Goal: Task Accomplishment & Management: Manage account settings

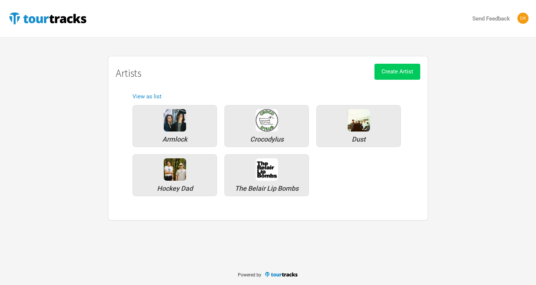
click at [407, 69] on span "Create Artist" at bounding box center [397, 71] width 32 height 7
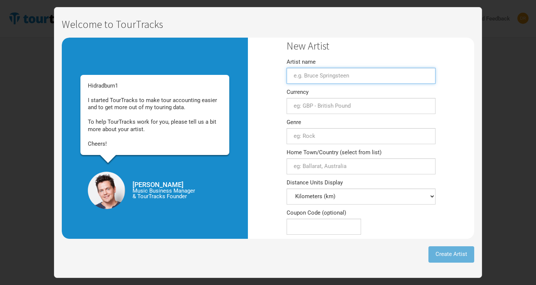
click at [371, 73] on input "Artist name" at bounding box center [360, 76] width 149 height 16
type input "Floodlights"
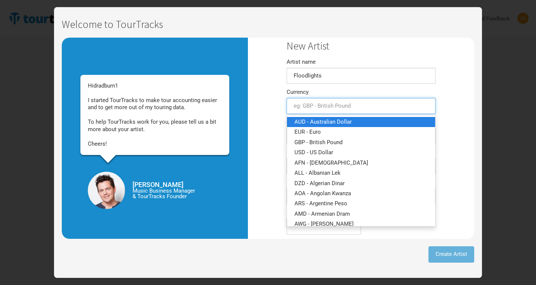
click at [336, 124] on span "AUD - Australian Dollar" at bounding box center [322, 121] width 57 height 7
type input "AUD - Australian Dollar"
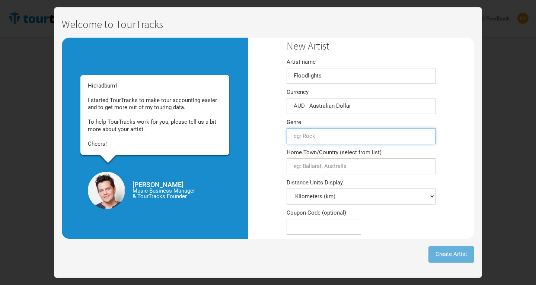
click at [330, 134] on input "text" at bounding box center [360, 136] width 149 height 16
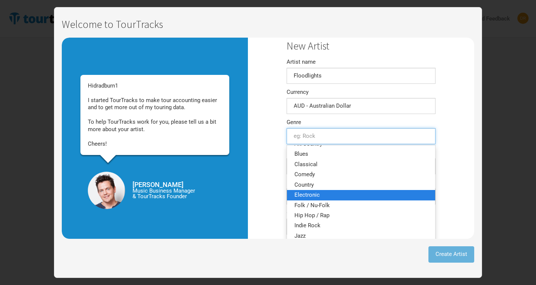
scroll to position [9, 0]
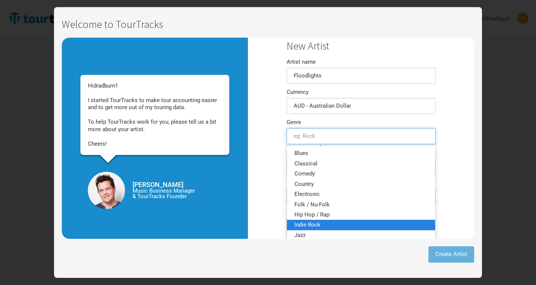
click at [310, 224] on span "Indie Rock" at bounding box center [307, 224] width 26 height 7
type input "Indie Rock"
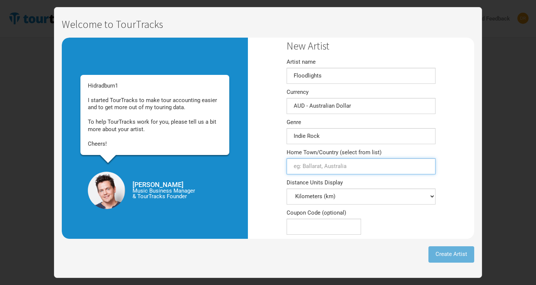
click at [335, 166] on input "Home Town/Country (select from list)" at bounding box center [360, 166] width 149 height 16
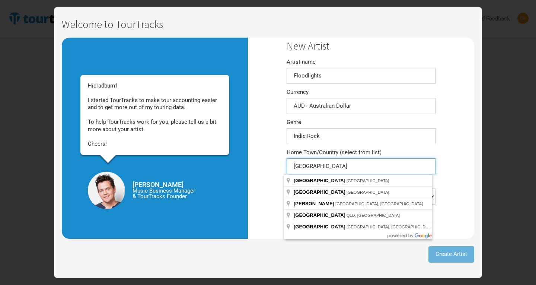
click at [312, 162] on input "[GEOGRAPHIC_DATA]" at bounding box center [360, 166] width 149 height 16
drag, startPoint x: 316, startPoint y: 163, endPoint x: 163, endPoint y: 152, distance: 152.9
click at [163, 152] on div "Hi dradburn1 I started TourTracks to make tour accounting easier and to get mor…" at bounding box center [268, 138] width 412 height 201
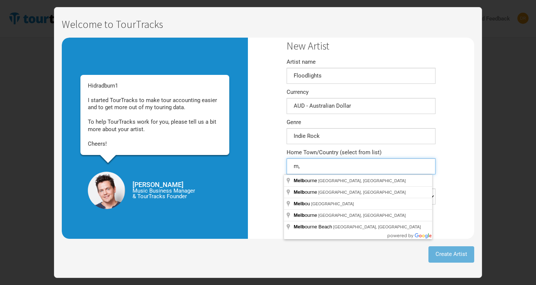
type input "m"
type input "[GEOGRAPHIC_DATA] [GEOGRAPHIC_DATA], [GEOGRAPHIC_DATA]"
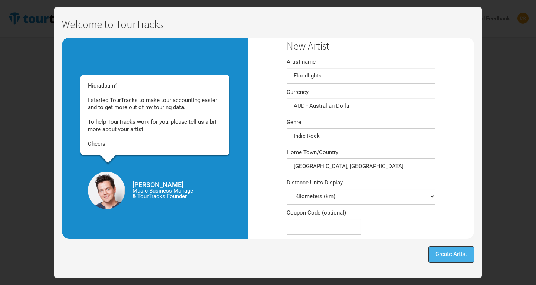
click at [452, 257] on span "Create Artist" at bounding box center [451, 253] width 32 height 7
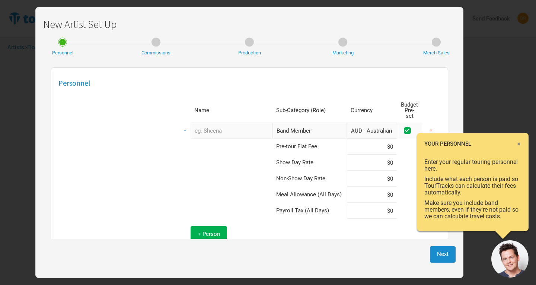
click at [520, 143] on span "×" at bounding box center [518, 144] width 4 height 8
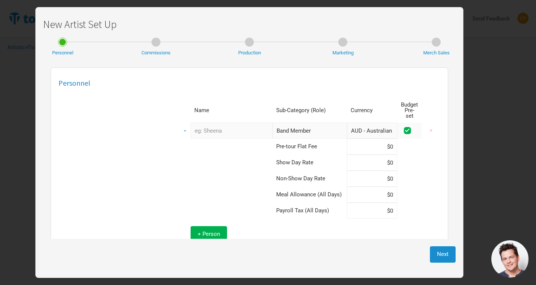
click at [206, 127] on input "text" at bounding box center [231, 130] width 82 height 16
click at [179, 147] on td at bounding box center [225, 146] width 93 height 16
click at [196, 126] on input "text" at bounding box center [231, 130] width 82 height 16
type input "[PERSON_NAME]"
type input "fo"
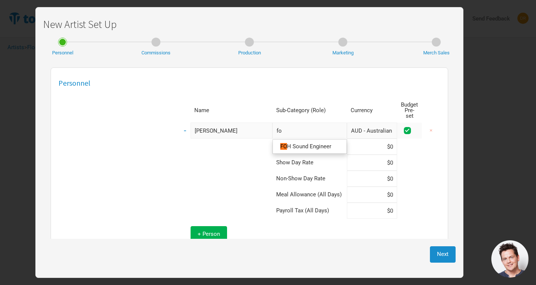
type input "foh"
click at [311, 143] on span "Sound Engineer" at bounding box center [310, 146] width 39 height 7
type input "FOH Sound Engineer"
click at [414, 154] on td at bounding box center [409, 162] width 25 height 16
click at [367, 154] on input at bounding box center [372, 162] width 50 height 16
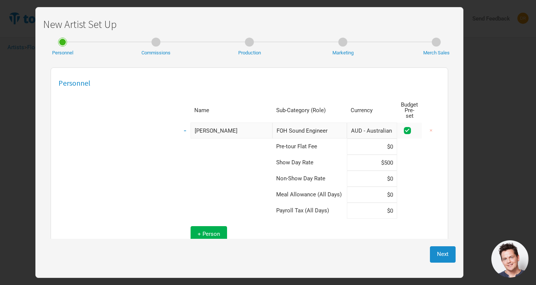
type input "$500"
type input "$250"
click at [437, 260] on button "Next" at bounding box center [443, 254] width 26 height 16
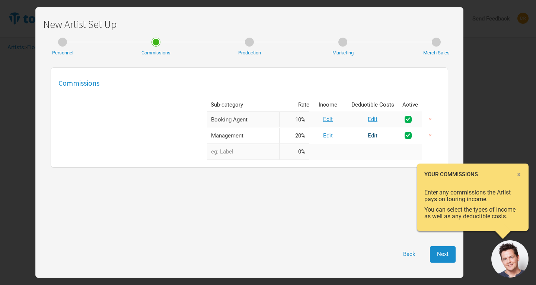
click at [372, 136] on link "Edit" at bounding box center [373, 135] width 10 height 7
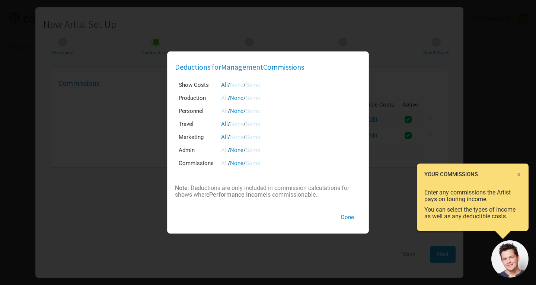
click at [221, 162] on link "All" at bounding box center [224, 163] width 7 height 7
click at [246, 163] on span "/" at bounding box center [244, 163] width 2 height 7
click at [252, 163] on link "Some" at bounding box center [253, 163] width 15 height 7
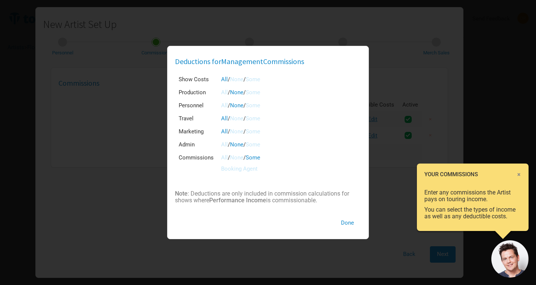
click at [249, 169] on link "Booking Agent" at bounding box center [239, 168] width 36 height 7
click at [350, 219] on button "Done" at bounding box center [347, 223] width 27 height 16
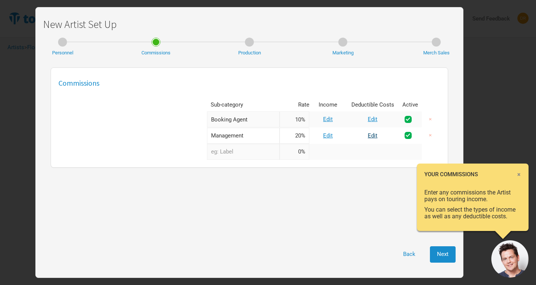
click at [373, 135] on link "Edit" at bounding box center [373, 135] width 10 height 7
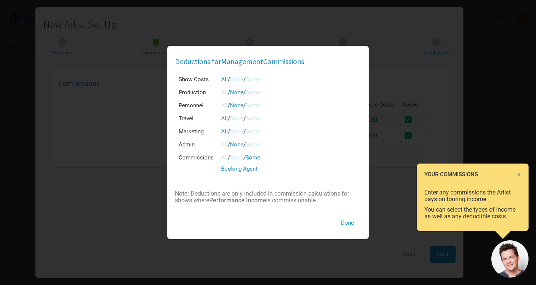
click at [240, 118] on link "None" at bounding box center [236, 118] width 13 height 7
click at [238, 132] on link "None" at bounding box center [236, 131] width 13 height 7
click at [260, 78] on link "Some" at bounding box center [253, 79] width 15 height 7
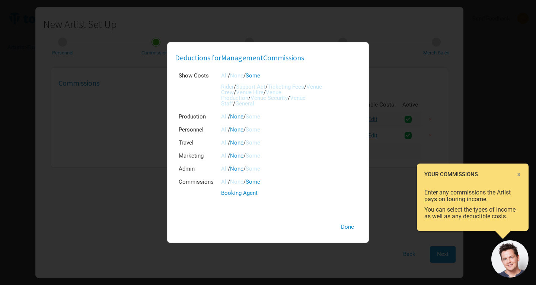
click at [255, 131] on link "Some" at bounding box center [253, 129] width 15 height 7
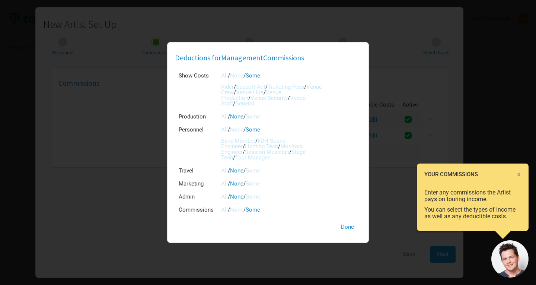
click at [285, 141] on link "FOH Sound Engineer" at bounding box center [253, 143] width 64 height 12
click at [292, 144] on link "Monitors Engineer" at bounding box center [262, 149] width 82 height 12
click at [245, 144] on link "Lighting Tech" at bounding box center [261, 146] width 33 height 7
click at [251, 152] on link "Session Musician" at bounding box center [267, 151] width 44 height 7
click at [284, 152] on link "Stage Tech" at bounding box center [263, 154] width 84 height 12
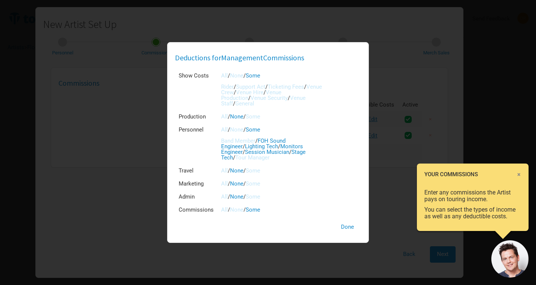
click at [269, 154] on link "Tour Manager" at bounding box center [252, 157] width 34 height 7
click at [347, 227] on button "Done" at bounding box center [347, 227] width 27 height 16
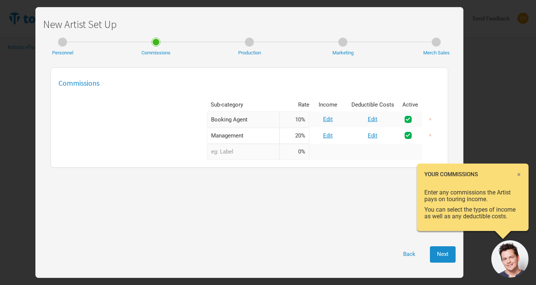
click at [518, 175] on span "×" at bounding box center [518, 174] width 4 height 8
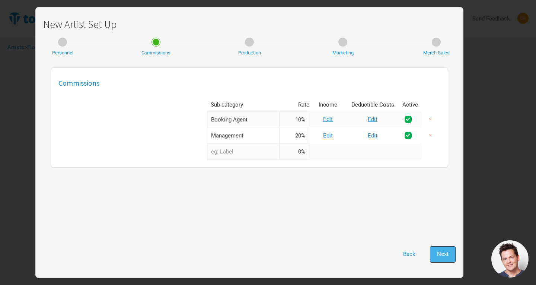
click at [443, 254] on span "Next" at bounding box center [443, 253] width 12 height 7
select select "Show Days"
select select "Shows"
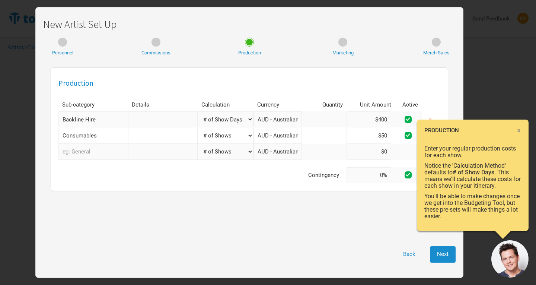
click at [519, 128] on span "×" at bounding box center [518, 130] width 4 height 8
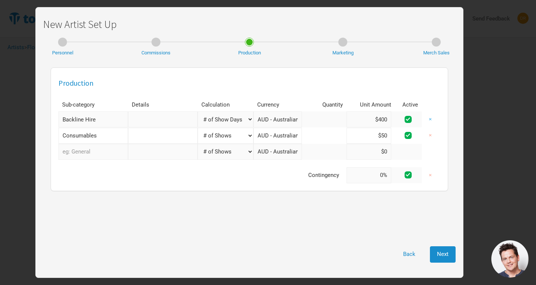
drag, startPoint x: 370, startPoint y: 115, endPoint x: 425, endPoint y: 115, distance: 54.7
click at [425, 115] on tr "Backline Hire 1 selection Manual # of Shows # of Show Days # of Non-Show Days #…" at bounding box center [249, 119] width 382 height 16
type input "$7"
type input "$800"
click at [100, 221] on div "Production Sub-category Details Calculation Currency Quantity Unit Amount Activ…" at bounding box center [249, 151] width 412 height 175
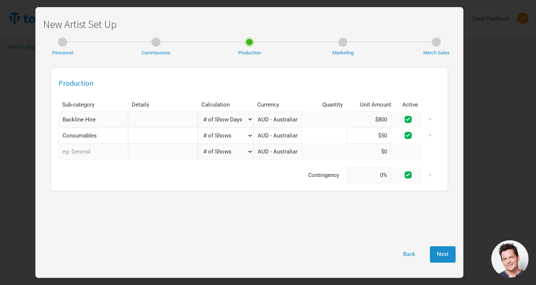
click at [95, 151] on input "text" at bounding box center [93, 152] width 70 height 16
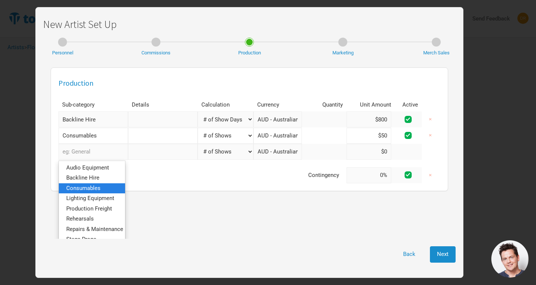
scroll to position [28, 0]
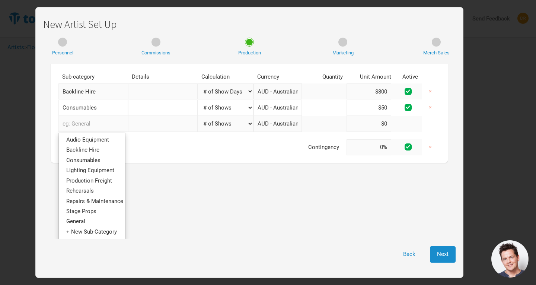
click at [179, 200] on div "Production Sub-category Details Calculation Currency Quantity Unit Amount Activ…" at bounding box center [249, 151] width 412 height 175
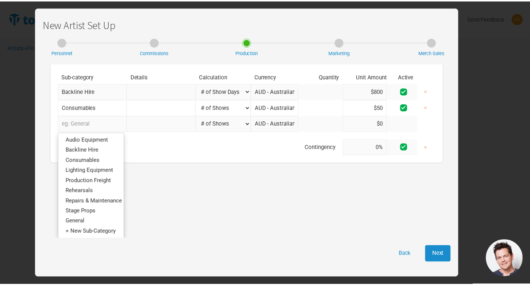
scroll to position [0, 0]
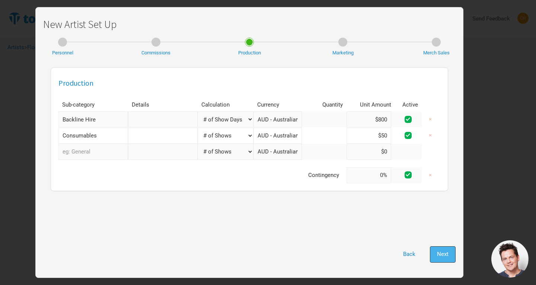
click at [438, 252] on span "Next" at bounding box center [443, 253] width 12 height 7
select select "% of Gross"
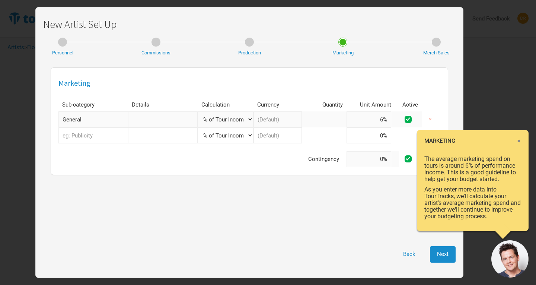
click at [246, 119] on select "Manual # of Shows # of Show Days # of Non-Show Days # of Days # of Tickets Sold…" at bounding box center [226, 119] width 56 height 16
click at [302, 222] on div "Marketing Sub-category Details Calculation Currency Quantity Unit Amount Active…" at bounding box center [249, 151] width 412 height 175
click at [377, 111] on input "6%" at bounding box center [368, 119] width 45 height 16
drag, startPoint x: 374, startPoint y: 112, endPoint x: 410, endPoint y: 121, distance: 36.6
click at [410, 121] on tr "General 1 selection Manual # of Shows # of Show Days # of Non-Show Days # of Da…" at bounding box center [249, 119] width 382 height 16
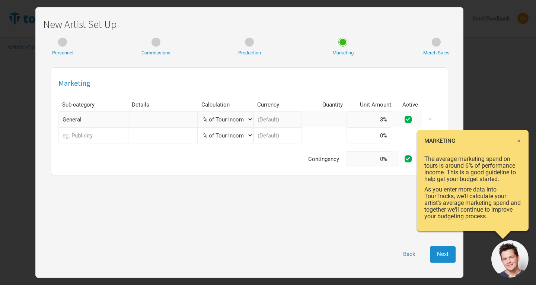
click at [304, 249] on div "Back Next" at bounding box center [249, 254] width 412 height 16
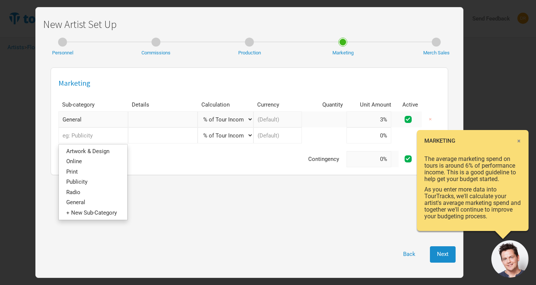
click at [103, 141] on input "text" at bounding box center [93, 135] width 70 height 16
click at [244, 211] on div "Marketing Sub-category Details Calculation Currency Quantity Unit Amount Active…" at bounding box center [249, 151] width 412 height 175
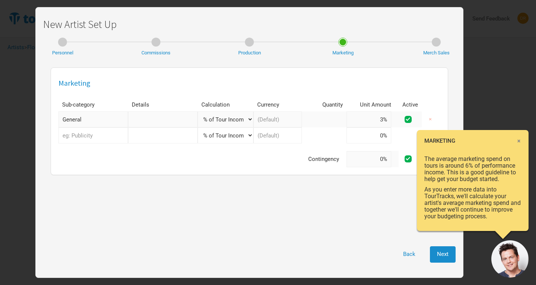
click at [520, 142] on span "×" at bounding box center [518, 141] width 4 height 8
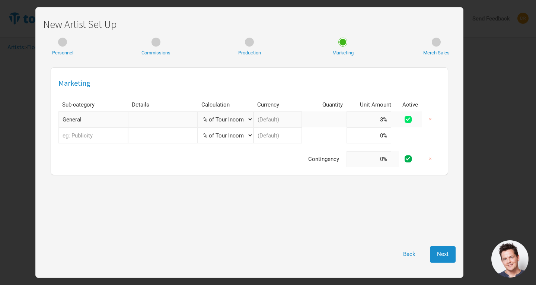
drag, startPoint x: 373, startPoint y: 118, endPoint x: 407, endPoint y: 118, distance: 33.5
click at [407, 118] on tr "General 1 selection Manual # of Shows # of Show Days # of Non-Show Days # of Da…" at bounding box center [249, 119] width 382 height 16
type input "5%"
click at [336, 228] on div "Marketing Sub-category Details Calculation Currency Quantity Unit Amount Active…" at bounding box center [249, 151] width 412 height 175
click at [445, 254] on span "Next" at bounding box center [443, 253] width 12 height 7
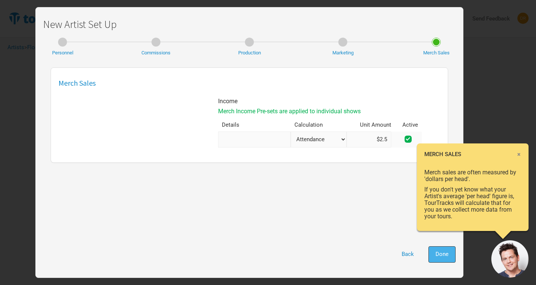
click at [440, 258] on button "Done" at bounding box center [441, 254] width 27 height 16
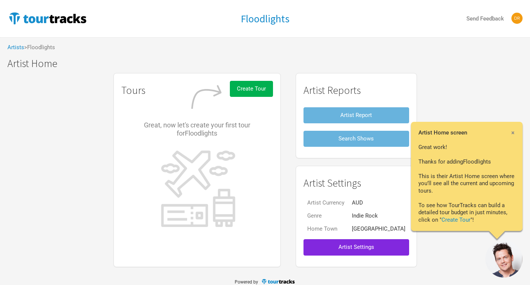
scroll to position [7, 0]
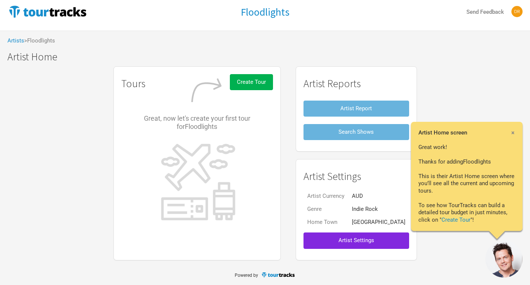
click at [516, 131] on div "× Artist Home screen Great work! Thanks for adding Floodlights This is their Ar…" at bounding box center [467, 176] width 112 height 109
click at [513, 133] on span "×" at bounding box center [513, 132] width 4 height 8
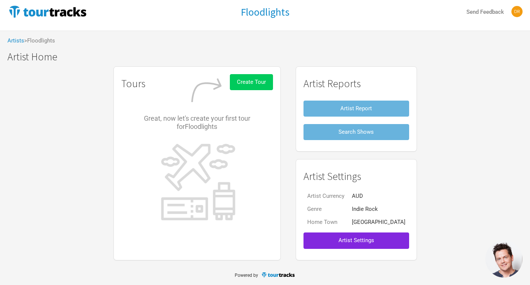
click at [249, 80] on button "Create Tour" at bounding box center [251, 82] width 43 height 16
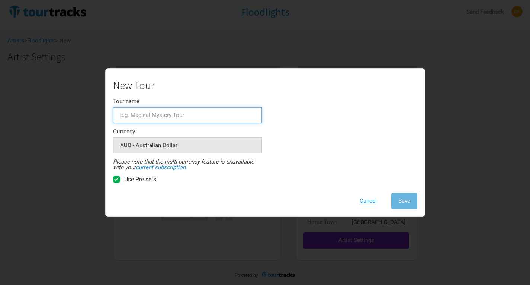
click at [171, 116] on input "Tour name" at bounding box center [187, 115] width 149 height 16
type input "regional tour"
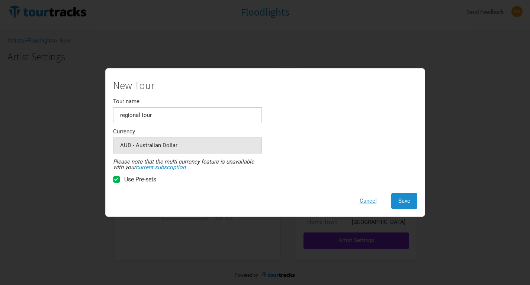
click at [289, 140] on div "New Tour Tour name regional tour Currency AUD - Australian Dollar 1 selection P…" at bounding box center [265, 144] width 304 height 129
drag, startPoint x: 173, startPoint y: 114, endPoint x: 25, endPoint y: 112, distance: 148.4
click at [25, 112] on div "New Tour Tour name regional tour Currency AUD - Australian Dollar 1 selection P…" at bounding box center [265, 142] width 530 height 285
type input "F2511_Aus Nov Tour"
click at [403, 192] on div "New Tour Tour name F2511_Aus Nov Tour Currency AUD - Australian Dollar 1 select…" at bounding box center [265, 144] width 304 height 129
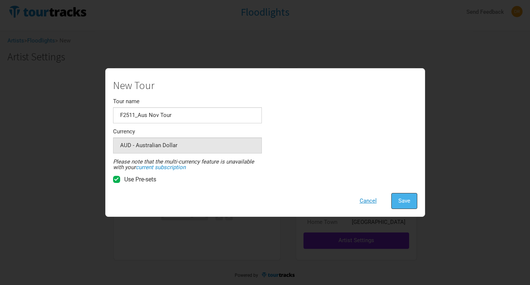
click at [405, 199] on span "Save" at bounding box center [404, 200] width 12 height 7
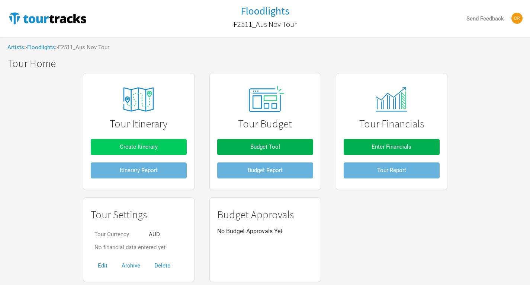
click at [179, 146] on button "Create Itinerary" at bounding box center [139, 147] width 96 height 16
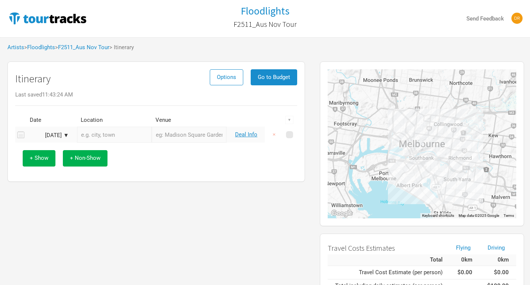
click at [56, 132] on div "[DATE] ▼" at bounding box center [48, 135] width 41 height 6
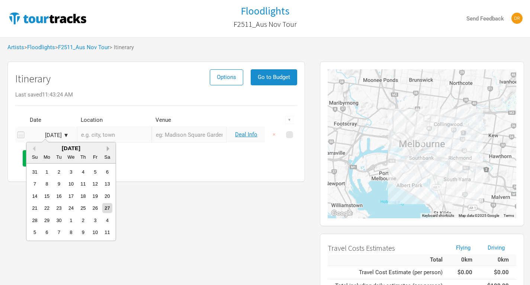
click at [107, 148] on button "Next Month" at bounding box center [109, 148] width 5 height 5
click at [35, 184] on div "2" at bounding box center [35, 184] width 10 height 10
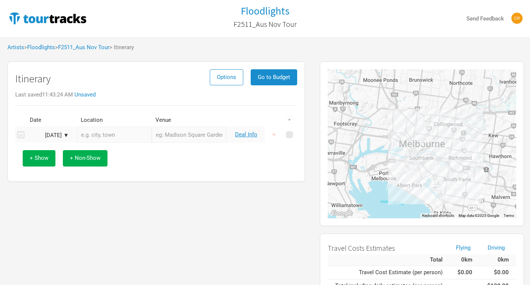
click at [110, 139] on input "text" at bounding box center [114, 134] width 75 height 16
type input "E"
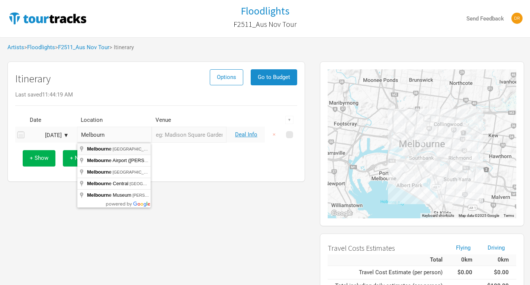
type input "[GEOGRAPHIC_DATA] [GEOGRAPHIC_DATA], [GEOGRAPHIC_DATA]"
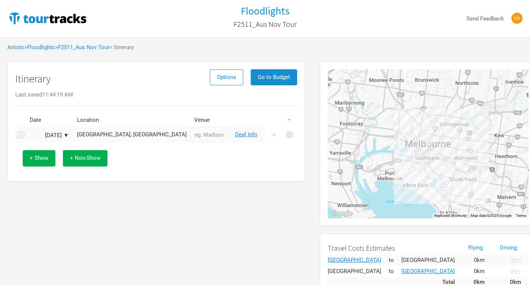
click at [190, 136] on input "text" at bounding box center [208, 134] width 37 height 16
type input "[PERSON_NAME]"
click at [182, 154] on div "+ Show + Non-Show" at bounding box center [156, 157] width 275 height 31
click at [246, 132] on link "Deal Info" at bounding box center [246, 134] width 22 height 7
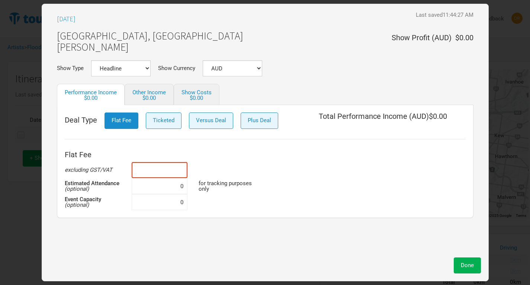
click at [170, 172] on input at bounding box center [160, 170] width 56 height 16
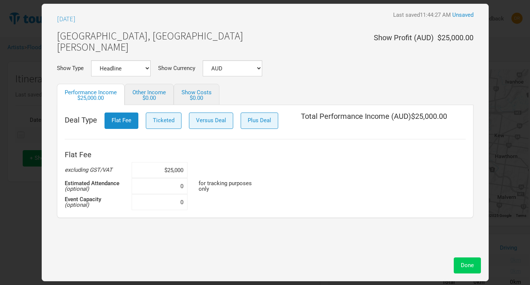
type input "$25,000"
click at [477, 269] on button "Done" at bounding box center [467, 265] width 27 height 16
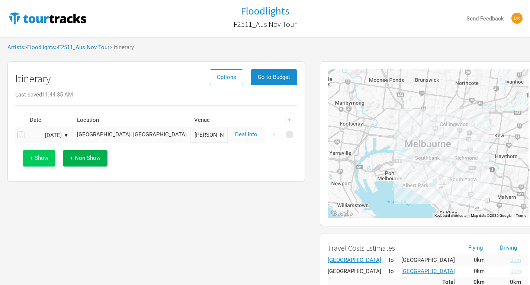
click at [52, 157] on button "+ Show" at bounding box center [39, 158] width 33 height 16
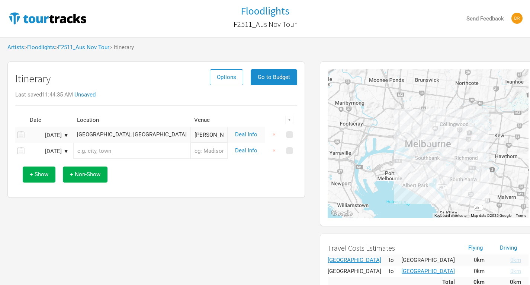
click at [68, 154] on div "[DATE] ▼" at bounding box center [48, 151] width 41 height 6
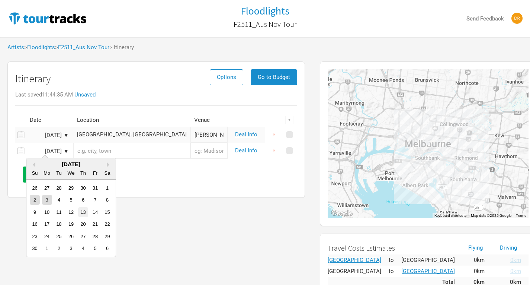
click at [86, 214] on div "13" at bounding box center [83, 212] width 10 height 10
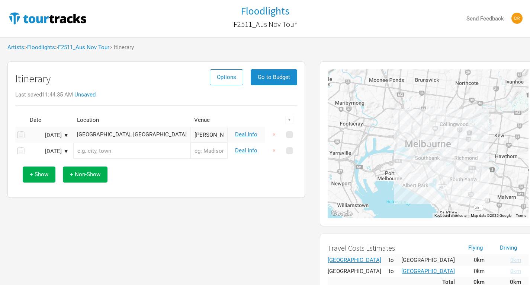
click at [109, 151] on input "text" at bounding box center [131, 150] width 117 height 16
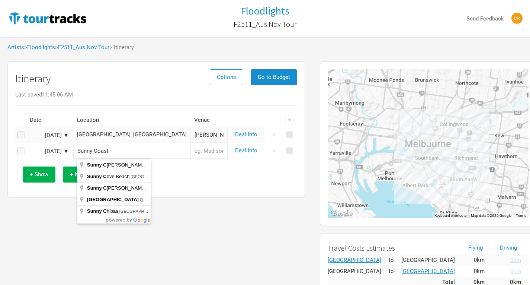
type input "Sunny Coast"
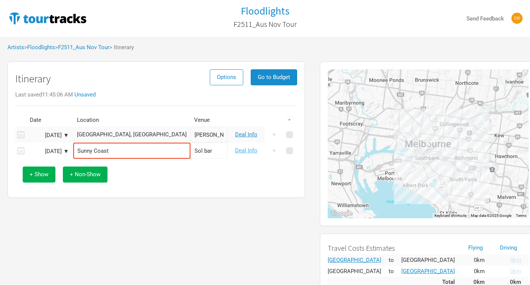
type input "Sol bar"
click at [251, 152] on link "Deal Info" at bounding box center [246, 150] width 22 height 7
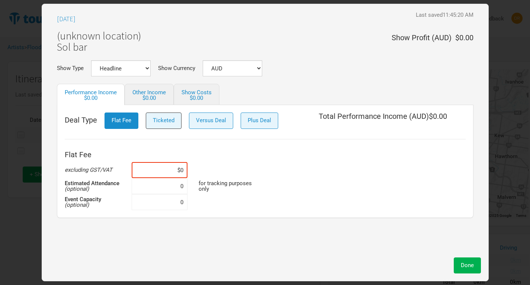
click at [166, 120] on span "Ticketed" at bounding box center [164, 120] width 22 height 7
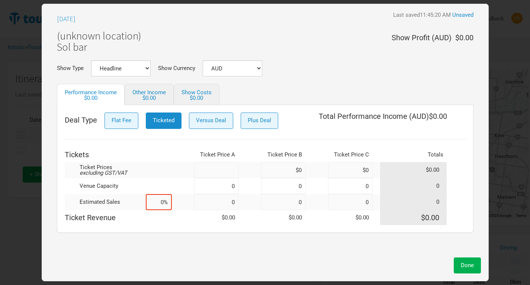
click at [231, 172] on input at bounding box center [216, 170] width 45 height 16
type input "$40"
click at [215, 191] on input at bounding box center [216, 186] width 45 height 16
type input "400"
click at [169, 203] on input at bounding box center [159, 202] width 26 height 16
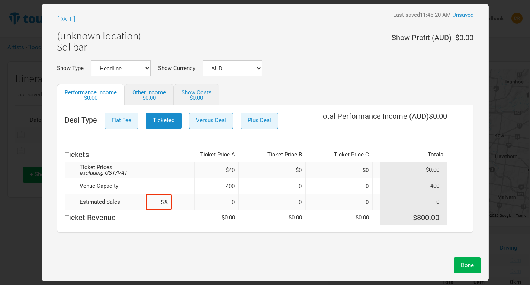
type input "50%"
type input "200"
type input "50%"
drag, startPoint x: 201, startPoint y: 254, endPoint x: 164, endPoint y: 257, distance: 37.3
click at [164, 257] on div "Done" at bounding box center [265, 265] width 432 height 16
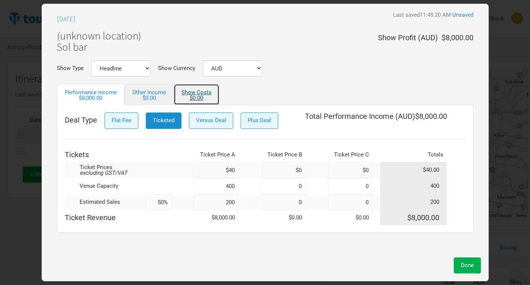
click at [190, 92] on link "Show Costs $0.00" at bounding box center [197, 94] width 46 height 21
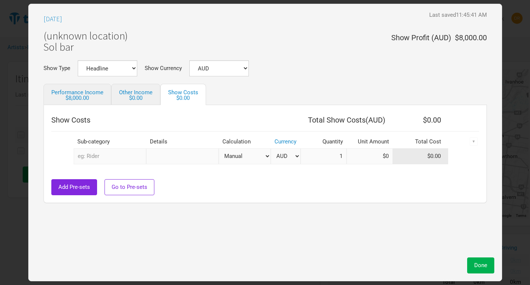
click at [111, 155] on input "text" at bounding box center [110, 156] width 73 height 16
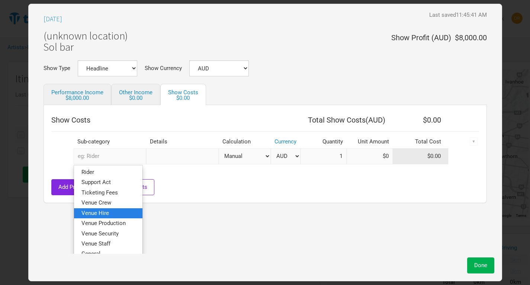
click at [109, 212] on link "Venue Hire" at bounding box center [108, 213] width 68 height 10
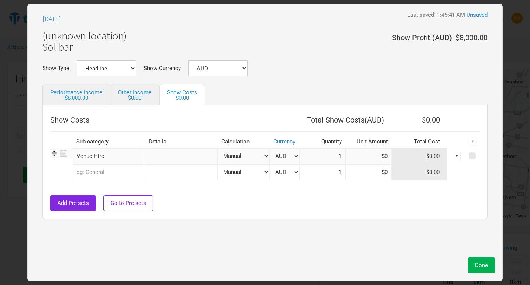
click at [238, 154] on select "Manual # of Tickets Sold % of Performance Income % of Show Income" at bounding box center [244, 156] width 52 height 16
select select "Show Tickets"
click at [218, 148] on select "Manual # of Tickets Sold % of Performance Income % of Show Income" at bounding box center [244, 156] width 52 height 16
type input "200"
click at [379, 156] on input at bounding box center [369, 156] width 46 height 16
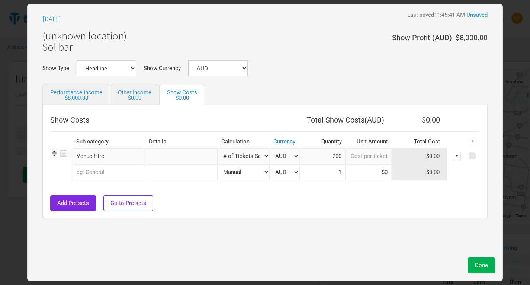
type input "$0"
click at [359, 155] on input at bounding box center [369, 156] width 46 height 16
type input "$3.5"
click at [340, 205] on div "Add Pre-sets Go to Pre-sets" at bounding box center [265, 203] width 430 height 16
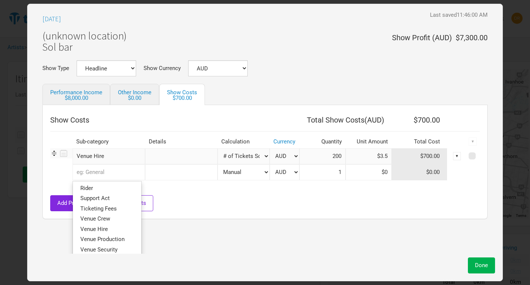
click at [102, 175] on input "text" at bounding box center [109, 172] width 73 height 16
type input "su"
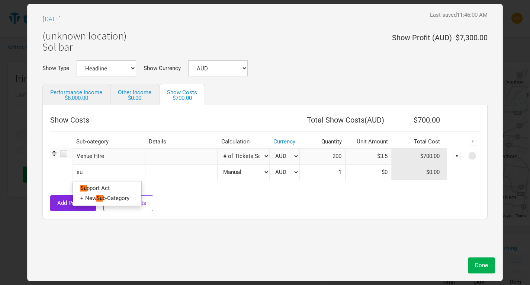
type input "sup"
type input "supp"
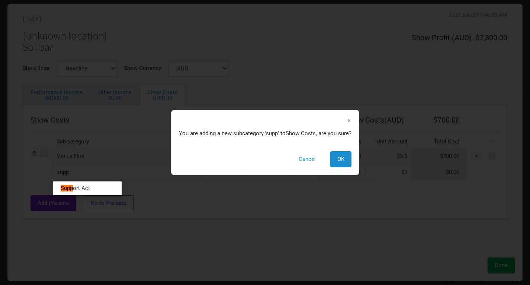
click at [105, 198] on div "Show Costs Total Show Costs ( AUD ) $700.00 Sub-category Details Calculation Cu…" at bounding box center [265, 161] width 469 height 99
click at [350, 121] on span "×" at bounding box center [349, 120] width 4 height 8
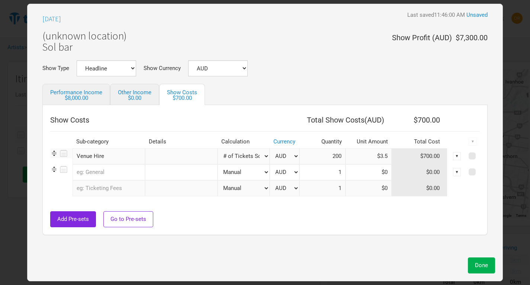
click at [105, 167] on input "text" at bounding box center [109, 172] width 73 height 16
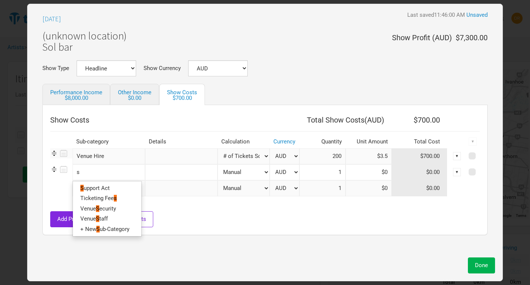
type input "su"
type input "sup"
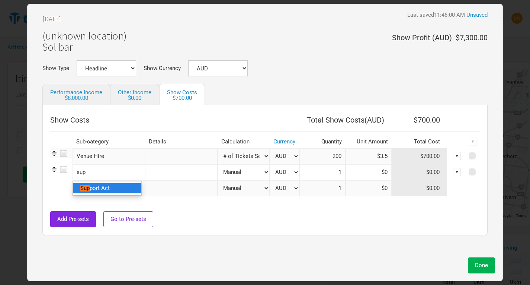
click at [106, 190] on span "port Act" at bounding box center [100, 188] width 20 height 7
type input "$750"
click at [224, 227] on div "Add Pre-sets Go to Pre-sets" at bounding box center [265, 219] width 430 height 16
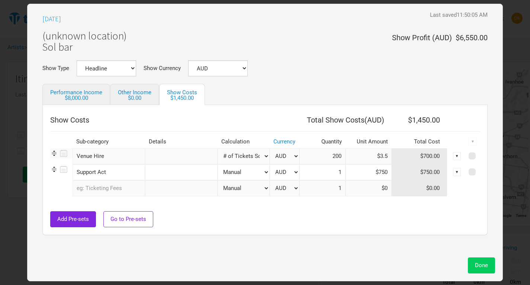
click at [476, 265] on span "Done" at bounding box center [481, 265] width 13 height 7
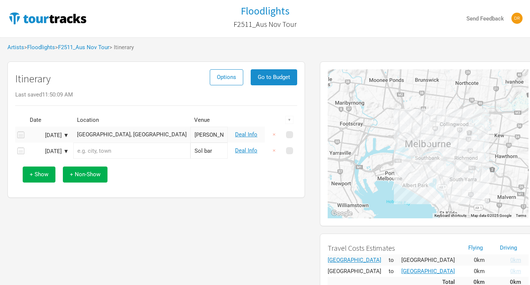
click at [114, 153] on input "text" at bounding box center [131, 150] width 117 height 16
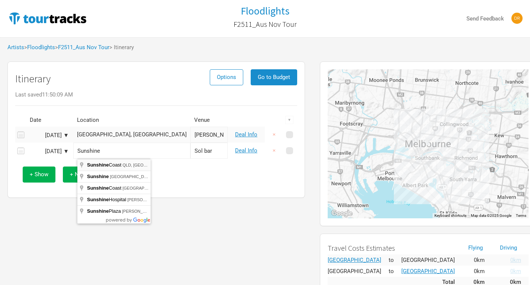
type input "[GEOGRAPHIC_DATA], [GEOGRAPHIC_DATA]"
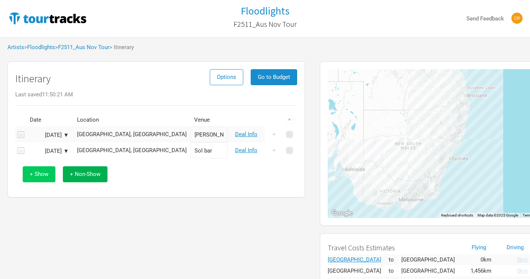
click at [44, 176] on span "+ Show" at bounding box center [39, 174] width 19 height 7
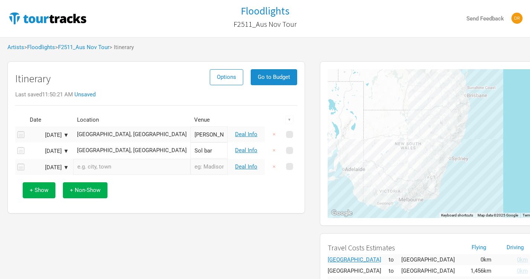
click at [89, 170] on input "text" at bounding box center [131, 167] width 117 height 16
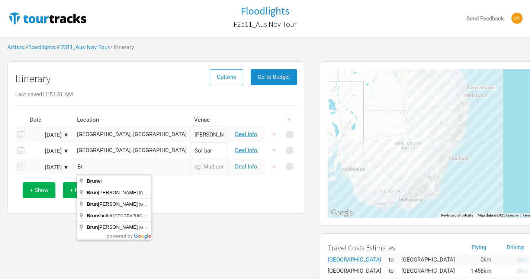
type input "B"
type input "[GEOGRAPHIC_DATA], [GEOGRAPHIC_DATA]"
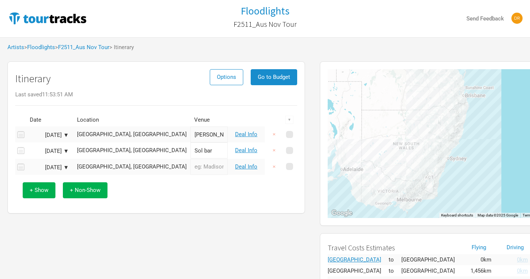
click at [190, 161] on input "text" at bounding box center [208, 167] width 37 height 16
type input "Brunswick heads"
click at [244, 169] on link "Deal Info" at bounding box center [246, 166] width 22 height 7
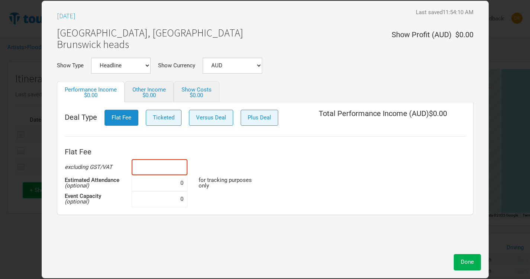
click at [170, 167] on input at bounding box center [160, 167] width 56 height 16
type input "$0"
click at [173, 115] on span "Ticketed" at bounding box center [164, 117] width 22 height 7
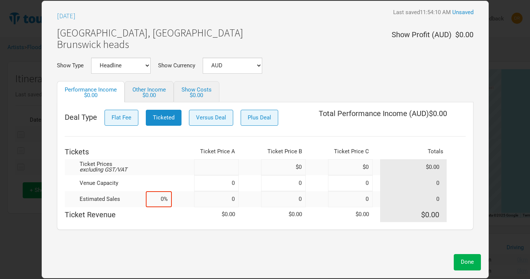
click at [208, 163] on input at bounding box center [216, 167] width 45 height 16
type input "$40"
type input "$0"
click at [223, 188] on input at bounding box center [216, 183] width 45 height 16
type input "0"
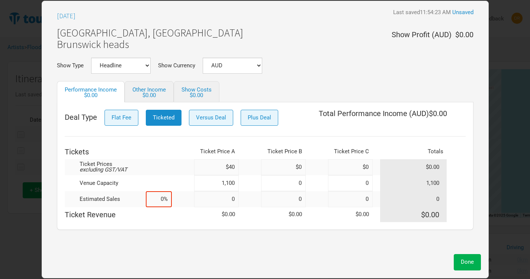
type input "1,100"
type input "0"
click at [167, 201] on input at bounding box center [159, 199] width 26 height 16
type input "5%"
type input "55"
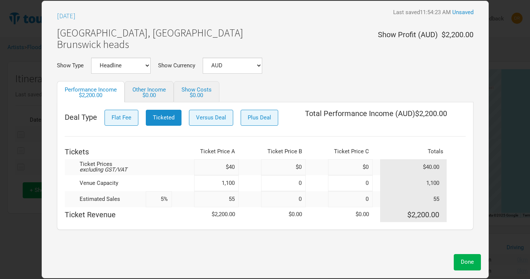
type input "50%"
type input "550"
type input "50%"
click at [227, 259] on div "Done" at bounding box center [265, 262] width 432 height 16
click at [195, 91] on link "Show Costs $0.00" at bounding box center [197, 91] width 46 height 21
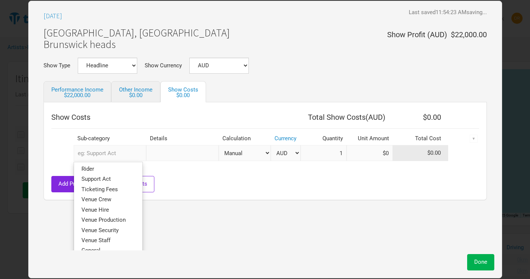
click at [130, 153] on input "text" at bounding box center [110, 153] width 73 height 16
click at [103, 206] on link "Venue Hire" at bounding box center [108, 210] width 68 height 10
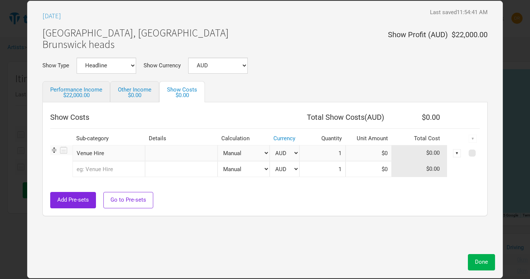
click at [166, 149] on input "text" at bounding box center [181, 153] width 73 height 16
click at [238, 151] on select "Manual # of Tickets Sold % of Performance Income % of Show Income" at bounding box center [244, 153] width 52 height 16
select select "Show Tickets"
click at [218, 145] on select "Manual # of Tickets Sold % of Performance Income % of Show Income" at bounding box center [244, 153] width 52 height 16
type input "550"
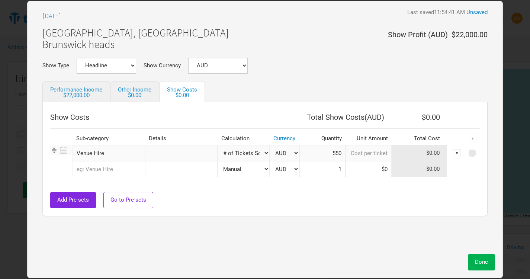
click at [363, 157] on input at bounding box center [369, 153] width 46 height 16
type input "$0"
type input "$5.5"
click at [364, 208] on div "Show Costs Total Show Costs ( AUD ) $3,025.00 Sub-category Details Calculation …" at bounding box center [264, 159] width 445 height 114
click at [121, 168] on input "text" at bounding box center [109, 169] width 73 height 16
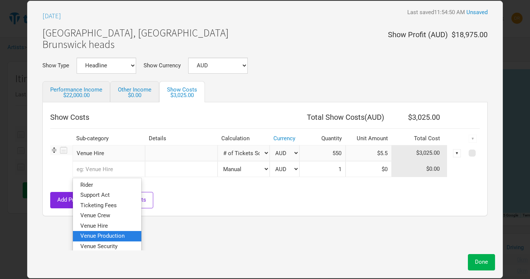
click at [94, 234] on span "Venue Production" at bounding box center [102, 236] width 44 height 7
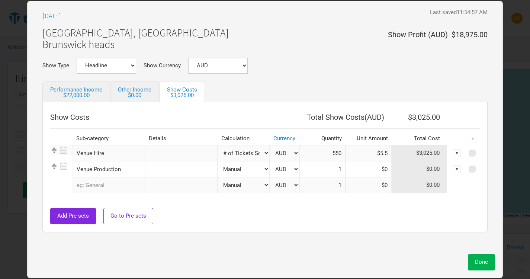
click at [240, 174] on select "Manual # of Tickets Sold % of Performance Income % of Show Income" at bounding box center [244, 169] width 52 height 16
click at [164, 205] on div at bounding box center [265, 204] width 430 height 7
click at [362, 168] on input at bounding box center [369, 169] width 46 height 16
type input "$550"
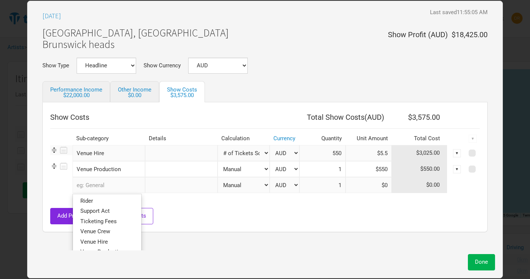
click at [119, 184] on input "text" at bounding box center [109, 185] width 73 height 16
type input "su"
type input "sup"
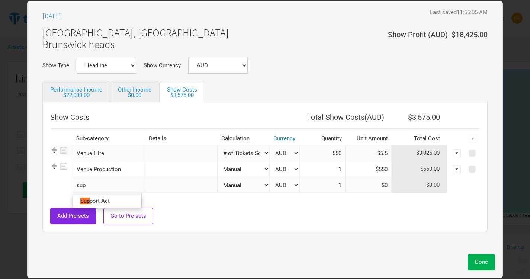
type input "supp"
click at [115, 199] on link "Supp ort Act" at bounding box center [107, 201] width 68 height 10
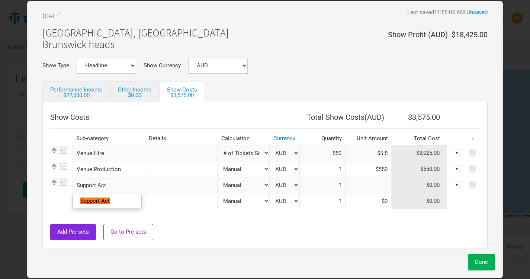
click at [365, 185] on input at bounding box center [369, 185] width 46 height 16
type input "$750"
click at [359, 231] on div "Add Pre-sets Go to Pre-sets" at bounding box center [265, 232] width 430 height 16
click at [484, 266] on button "Done" at bounding box center [481, 262] width 27 height 16
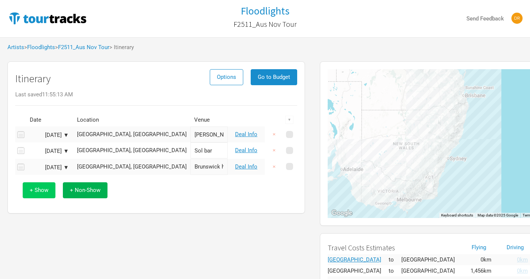
click at [45, 190] on span "+ Show" at bounding box center [39, 190] width 19 height 7
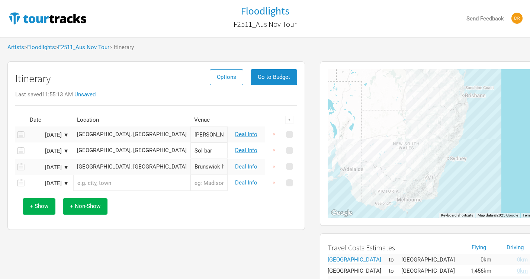
click at [106, 183] on input "text" at bounding box center [131, 183] width 117 height 16
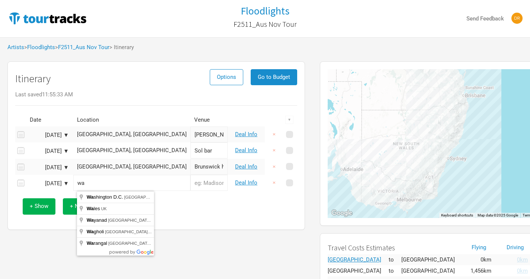
type input "w"
type input "[GEOGRAPHIC_DATA], [GEOGRAPHIC_DATA]"
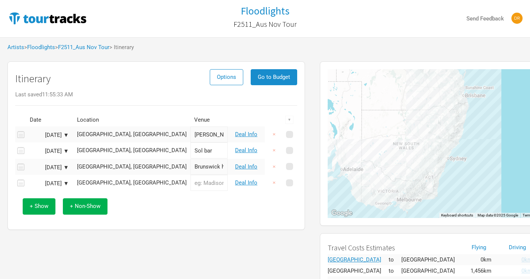
click at [191, 184] on input "text" at bounding box center [208, 183] width 37 height 16
click at [190, 187] on input "wallaby" at bounding box center [208, 183] width 37 height 16
click at [190, 182] on input "Wallaby" at bounding box center [208, 183] width 37 height 16
type input "[GEOGRAPHIC_DATA]"
click at [251, 182] on link "Deal Info" at bounding box center [246, 182] width 22 height 7
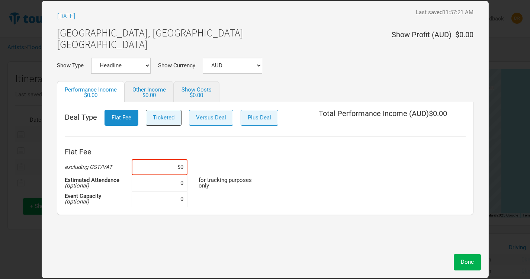
click at [173, 119] on span "Ticketed" at bounding box center [164, 117] width 22 height 7
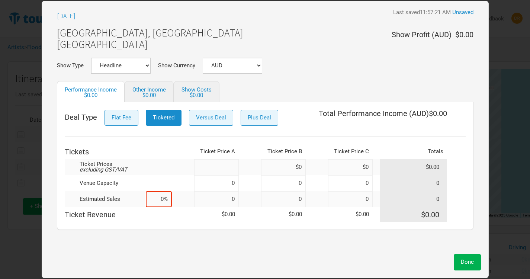
click at [227, 169] on input at bounding box center [216, 167] width 45 height 16
type input "$40"
click at [222, 180] on input at bounding box center [216, 183] width 45 height 16
type input "0"
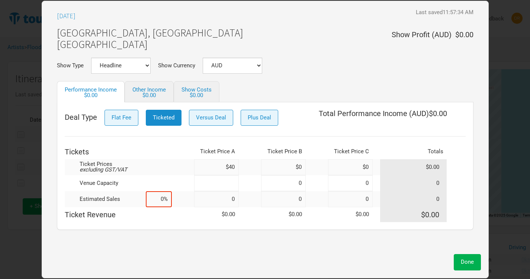
type input "0"
type input "200"
type input "0"
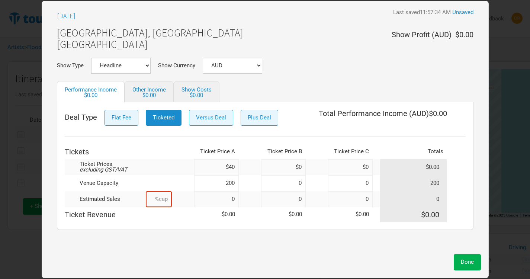
click at [164, 201] on input at bounding box center [159, 199] width 26 height 16
type input "75%"
type input "150"
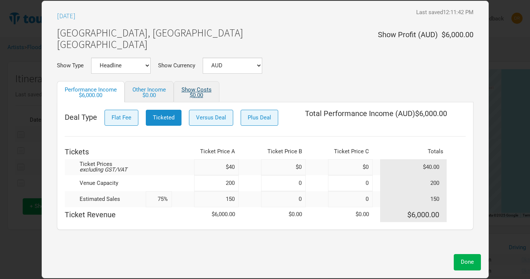
type input "75%"
click at [196, 94] on div "$0.00" at bounding box center [197, 96] width 30 height 6
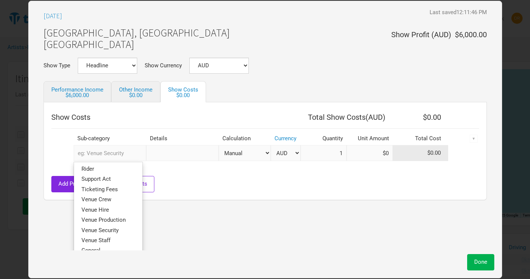
click at [89, 150] on input "text" at bounding box center [110, 153] width 73 height 16
click at [312, 183] on div "Add Pre-sets Go to Pre-sets" at bounding box center [265, 184] width 428 height 16
click at [97, 160] on input "text" at bounding box center [110, 153] width 73 height 16
click at [251, 184] on div "Add Pre-sets Go to Pre-sets" at bounding box center [265, 184] width 428 height 16
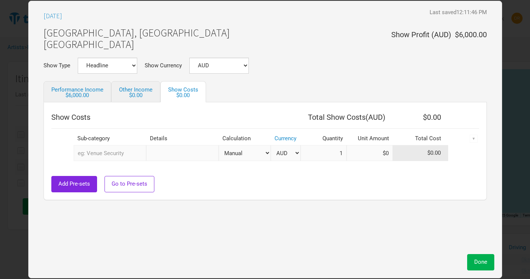
click at [94, 157] on input "text" at bounding box center [110, 153] width 73 height 16
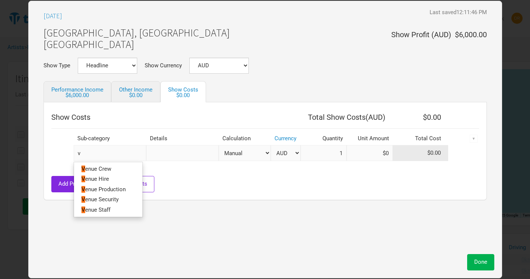
type input "ve"
type input "ven"
click at [119, 179] on link "Ven ue Hire" at bounding box center [108, 179] width 68 height 10
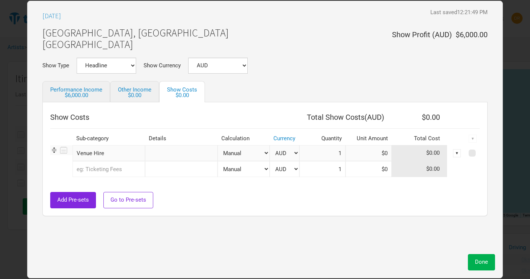
click at [250, 154] on select "Manual # of Tickets Sold % of Performance Income % of Show Income" at bounding box center [244, 153] width 52 height 16
select select "Show Tickets"
click at [218, 145] on select "Manual # of Tickets Sold % of Performance Income % of Show Income" at bounding box center [244, 153] width 52 height 16
type input "150"
type input "$4.4"
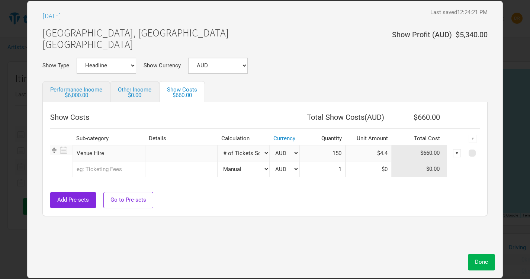
click at [110, 173] on input "text" at bounding box center [109, 169] width 73 height 16
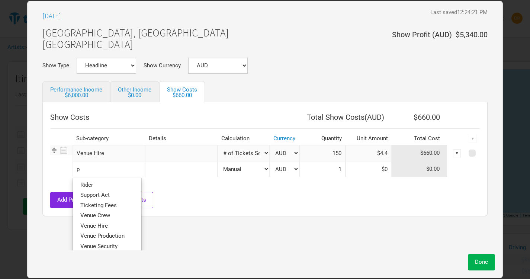
type input "pr"
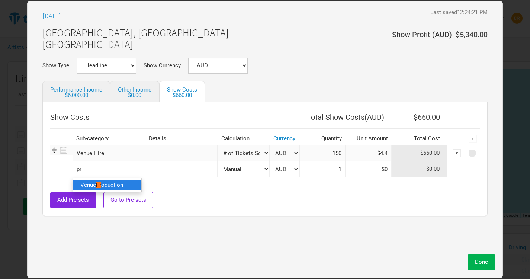
click at [110, 180] on link "Venue Pr oduction" at bounding box center [107, 185] width 68 height 10
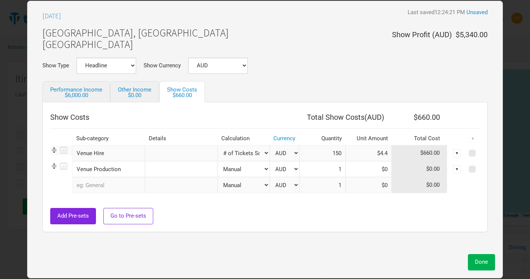
click at [255, 170] on select "Manual # of Tickets Sold % of Performance Income % of Show Income" at bounding box center [244, 169] width 52 height 16
click at [360, 166] on input at bounding box center [369, 169] width 46 height 16
type input "$440"
click at [349, 207] on div at bounding box center [265, 204] width 430 height 7
click at [109, 191] on input "text" at bounding box center [109, 185] width 73 height 16
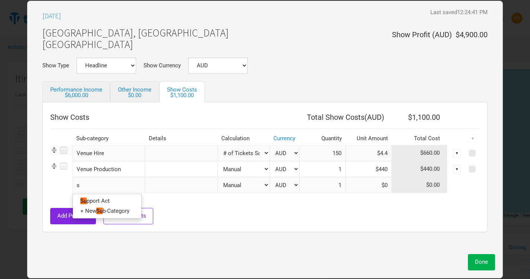
type input "su"
type input "sup"
type input "supp"
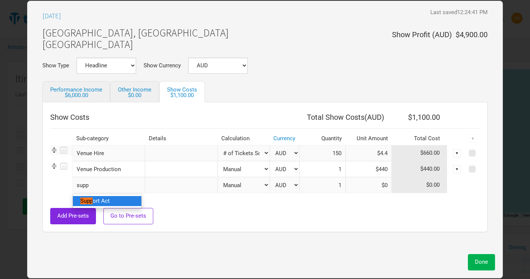
click at [110, 202] on span "ort Act" at bounding box center [101, 201] width 17 height 7
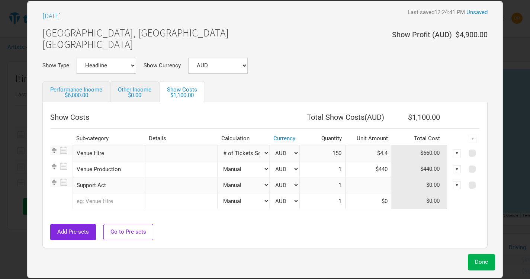
click at [371, 179] on input at bounding box center [369, 185] width 46 height 16
type input "$750"
click at [352, 228] on div "Add Pre-sets Go to Pre-sets" at bounding box center [265, 232] width 430 height 16
click at [484, 259] on span "Done" at bounding box center [481, 262] width 13 height 7
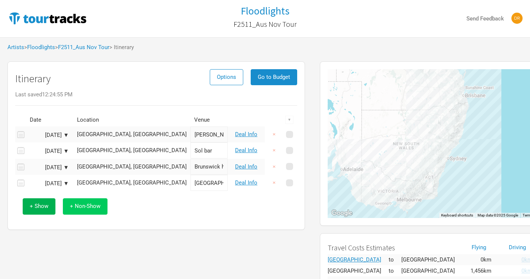
click at [95, 211] on button "+ Non-Show" at bounding box center [85, 206] width 45 height 16
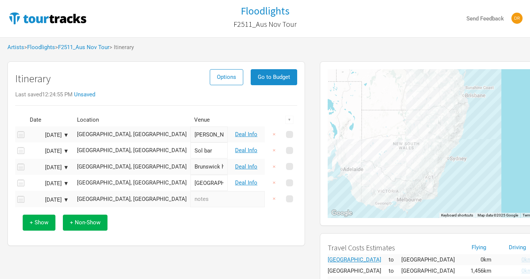
click at [190, 204] on input "text" at bounding box center [227, 199] width 74 height 16
type input "travel day"
click at [182, 217] on div "+ Show + Non-Show" at bounding box center [156, 222] width 275 height 31
click at [28, 224] on button "+ Show" at bounding box center [39, 223] width 33 height 16
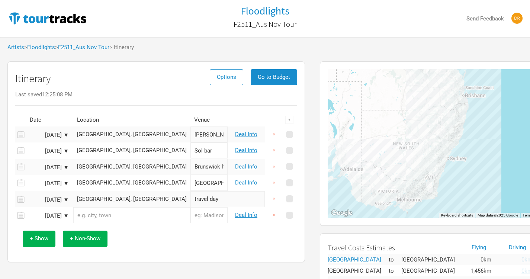
click at [128, 216] on input "text" at bounding box center [131, 215] width 117 height 16
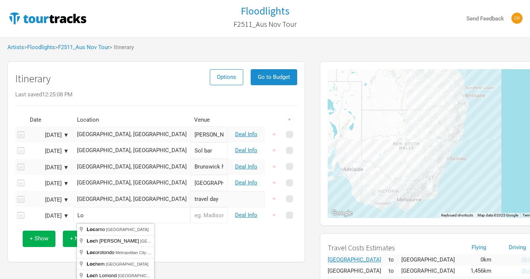
type input "L"
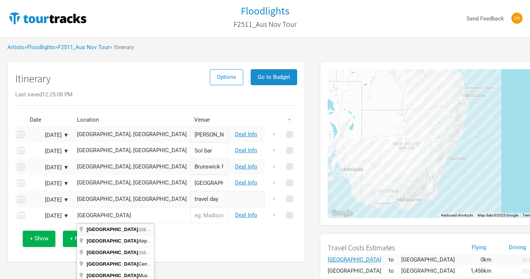
type input "[GEOGRAPHIC_DATA] [GEOGRAPHIC_DATA], [GEOGRAPHIC_DATA]"
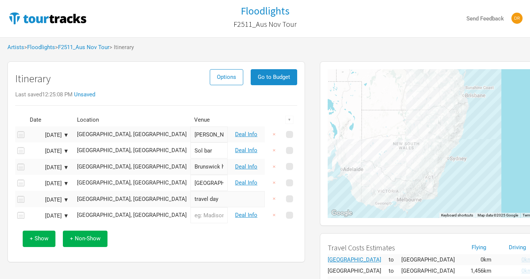
click at [190, 218] on input "text" at bounding box center [208, 215] width 37 height 16
click at [134, 215] on div "[GEOGRAPHIC_DATA], [GEOGRAPHIC_DATA]" at bounding box center [132, 215] width 110 height 6
click at [58, 215] on div "[DATE] ▼" at bounding box center [48, 216] width 41 height 6
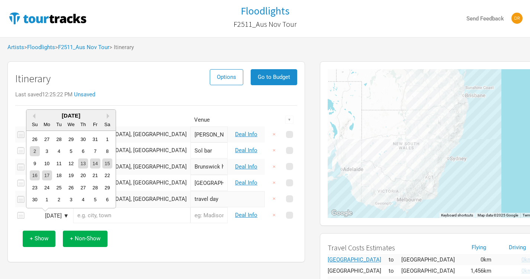
click at [107, 113] on div "[DATE]" at bounding box center [70, 116] width 89 height 6
click at [107, 113] on button "Next Month" at bounding box center [109, 115] width 5 height 5
click at [35, 116] on div "[DATE]" at bounding box center [70, 116] width 89 height 6
click at [33, 116] on button "Previous Month" at bounding box center [32, 115] width 5 height 5
click at [81, 187] on div "27" at bounding box center [83, 188] width 10 height 10
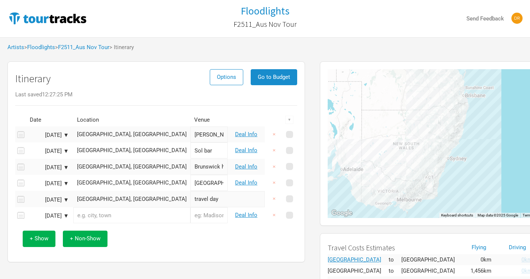
click at [106, 214] on input "text" at bounding box center [131, 215] width 117 height 16
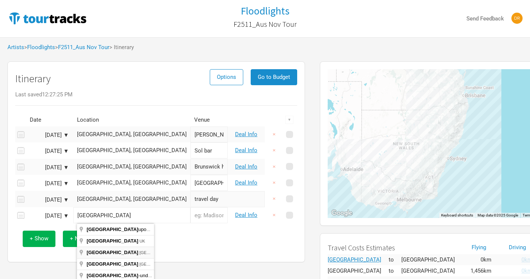
type input "[GEOGRAPHIC_DATA], [GEOGRAPHIC_DATA]"
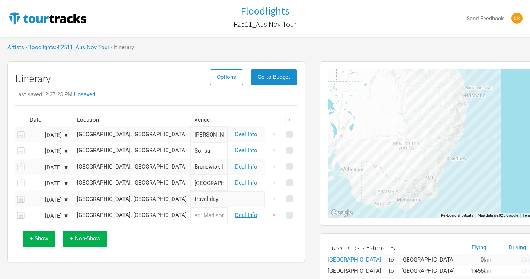
click at [190, 215] on input "text" at bounding box center [208, 215] width 37 height 16
type input "king st"
click at [246, 216] on link "Deal Info" at bounding box center [246, 215] width 22 height 7
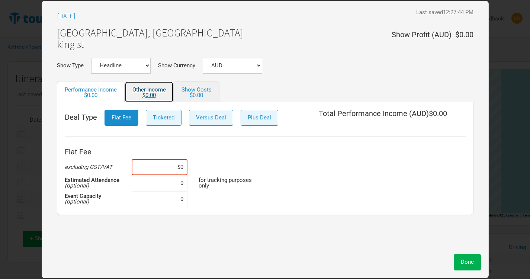
click at [145, 90] on link "Other Income $0.00" at bounding box center [149, 91] width 49 height 21
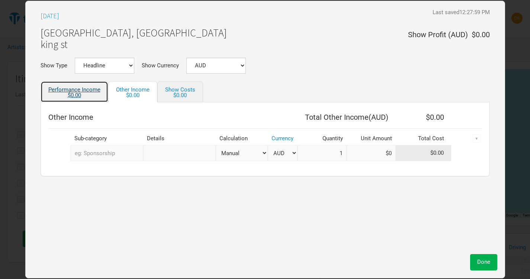
click at [103, 91] on link "Performance Income $0.00" at bounding box center [75, 91] width 68 height 21
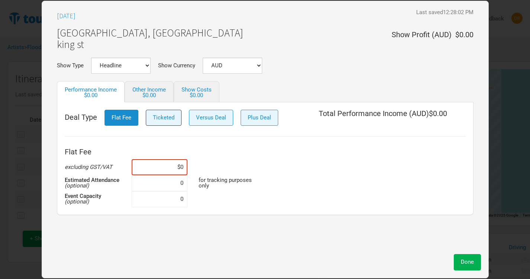
click at [156, 118] on span "Ticketed" at bounding box center [164, 117] width 22 height 7
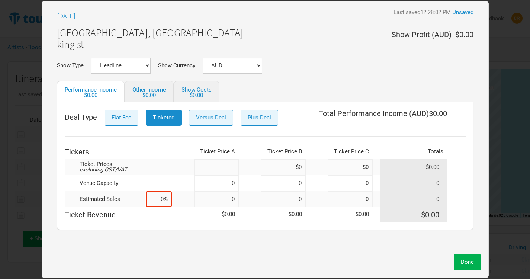
click at [238, 166] on input at bounding box center [216, 167] width 45 height 16
type input "$0"
click at [220, 168] on input at bounding box center [216, 167] width 45 height 16
type input "$40"
type input "$0"
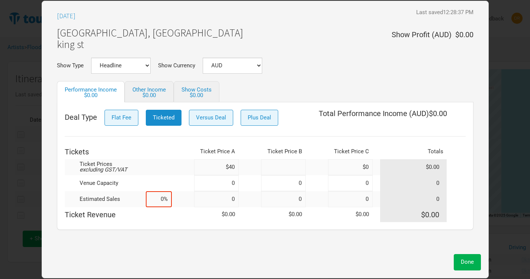
type input "$0"
click at [216, 187] on input at bounding box center [216, 183] width 45 height 16
type input "300"
click at [161, 199] on input at bounding box center [159, 199] width 26 height 16
type input "75%"
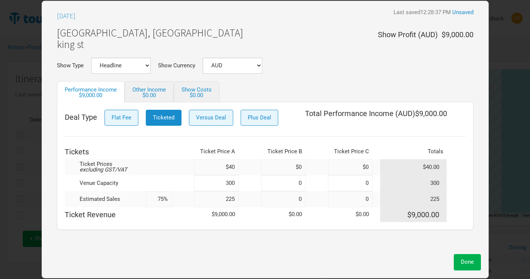
type input "225"
type input "75%"
click at [202, 94] on div "$0.00" at bounding box center [197, 96] width 30 height 6
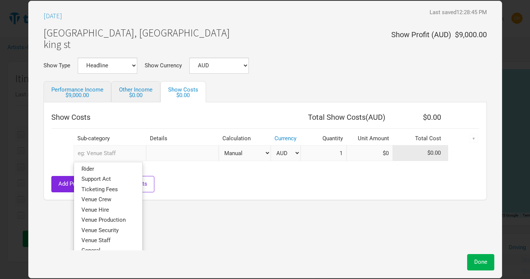
click at [127, 149] on input "text" at bounding box center [110, 153] width 73 height 16
click at [106, 211] on span "Venue Hire" at bounding box center [95, 209] width 28 height 7
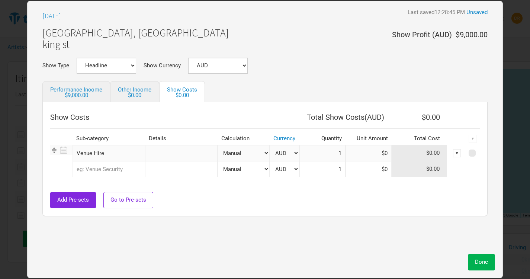
click at [241, 153] on select "Manual # of Tickets Sold % of Performance Income % of Show Income" at bounding box center [244, 153] width 52 height 16
select select "Show Tickets"
click at [218, 145] on select "Manual # of Tickets Sold % of Performance Income % of Show Income" at bounding box center [244, 153] width 52 height 16
type input "225"
click at [376, 158] on input at bounding box center [369, 153] width 46 height 16
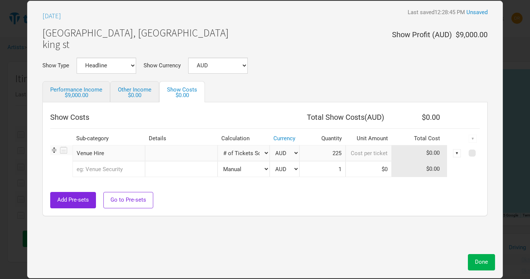
type input "$0"
type input "$2"
click at [112, 162] on input "text" at bounding box center [109, 169] width 73 height 16
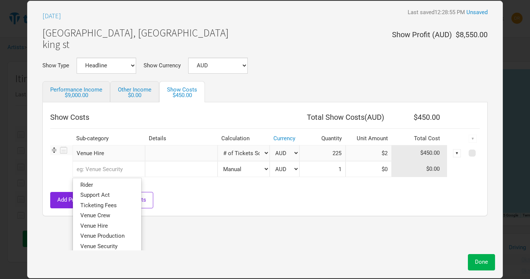
click at [109, 162] on input "text" at bounding box center [109, 169] width 73 height 16
click at [100, 240] on link "Venue Production" at bounding box center [107, 236] width 68 height 10
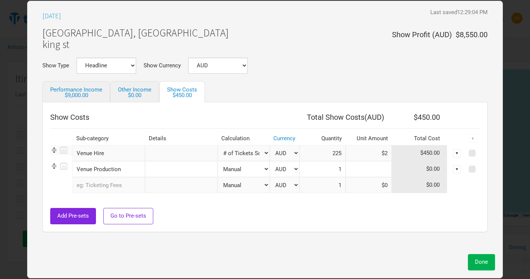
click at [365, 171] on input at bounding box center [369, 169] width 46 height 16
type input "$0"
type input "$350"
click at [352, 222] on div "Add Pre-sets Go to Pre-sets" at bounding box center [265, 216] width 430 height 16
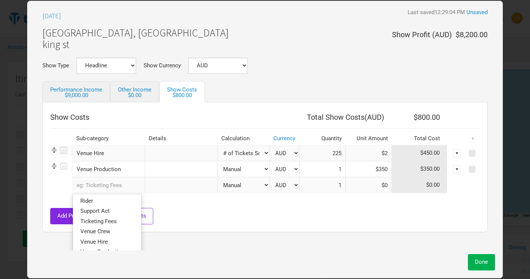
click at [78, 187] on input "text" at bounding box center [109, 185] width 73 height 16
click at [106, 210] on span "Support Act" at bounding box center [94, 211] width 29 height 7
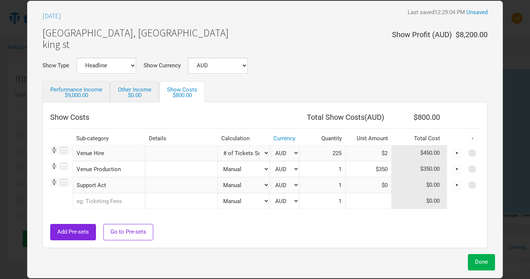
click at [362, 194] on input at bounding box center [369, 201] width 46 height 16
type input "$0"
click at [365, 187] on input at bounding box center [369, 185] width 46 height 16
type input "$750"
click at [487, 262] on span "Done" at bounding box center [481, 262] width 13 height 7
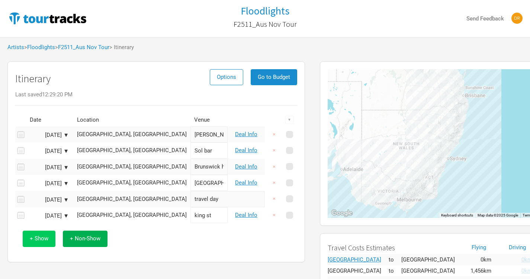
click at [42, 243] on button "+ Show" at bounding box center [39, 239] width 33 height 16
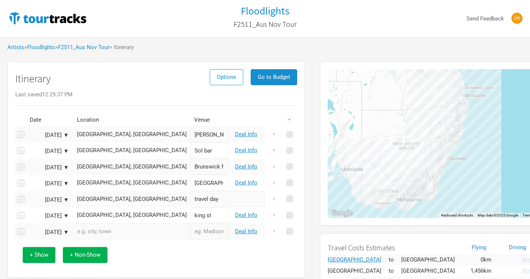
click at [118, 230] on input "text" at bounding box center [131, 232] width 117 height 16
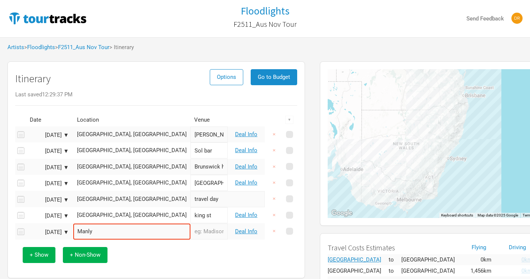
click at [135, 228] on input "Manly" at bounding box center [131, 232] width 117 height 16
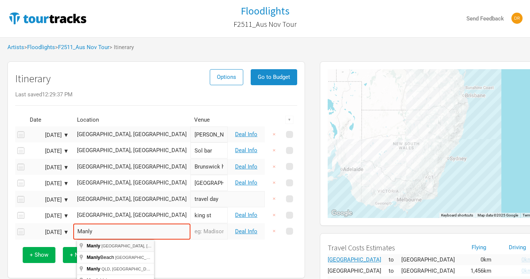
type input "Manly [GEOGRAPHIC_DATA], [GEOGRAPHIC_DATA]"
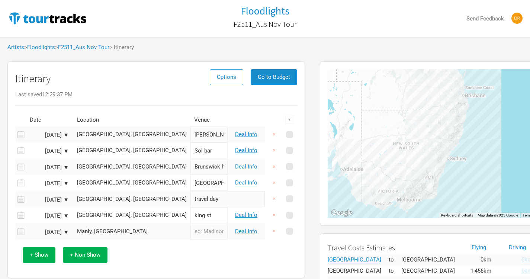
click at [190, 228] on input "text" at bounding box center [208, 232] width 37 height 16
type input "Harbord"
click at [252, 233] on link "Deal Info" at bounding box center [246, 231] width 22 height 7
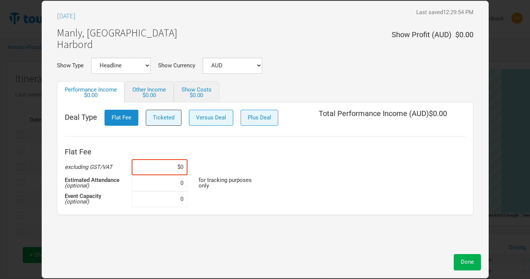
click at [156, 116] on span "Ticketed" at bounding box center [164, 117] width 22 height 7
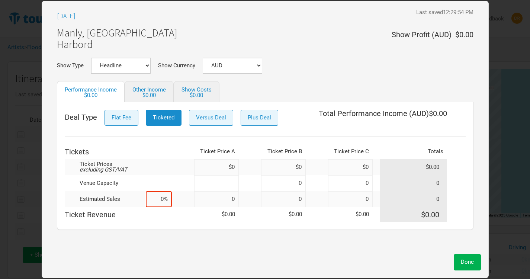
click at [222, 176] on input at bounding box center [216, 183] width 45 height 16
type input "0"
click at [222, 174] on input at bounding box center [216, 167] width 45 height 16
type input "$0"
type input "$40"
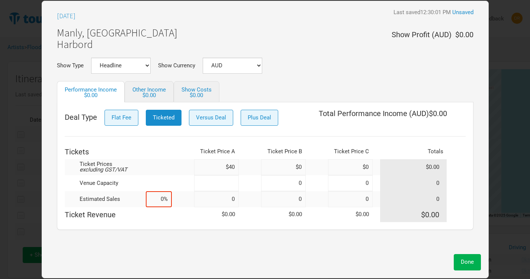
click at [229, 183] on input at bounding box center [216, 183] width 45 height 16
type input "0"
type input "320"
click at [177, 240] on div "[DATE] Last saved 12:30:08 PM Unsaved Manly, [GEOGRAPHIC_DATA] Harbord Show Pro…" at bounding box center [265, 130] width 432 height 242
click at [159, 196] on input at bounding box center [159, 199] width 26 height 16
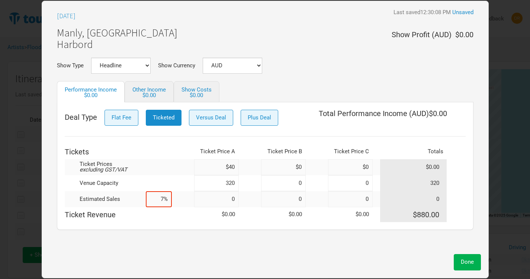
type input "75%"
type input "240"
type input "75%"
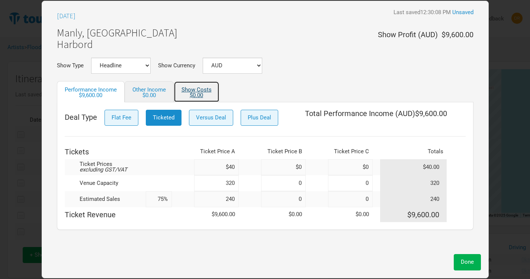
click at [199, 93] on div "$0.00" at bounding box center [197, 96] width 30 height 6
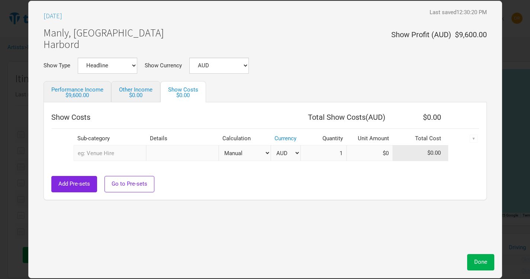
click at [125, 157] on input "text" at bounding box center [110, 153] width 73 height 16
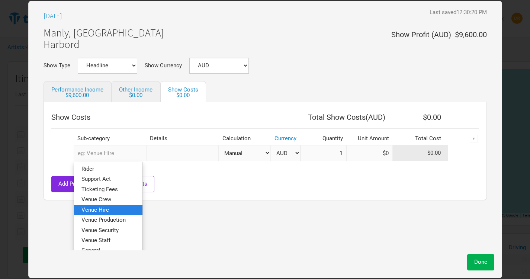
click at [97, 207] on span "Venue Hire" at bounding box center [95, 209] width 28 height 7
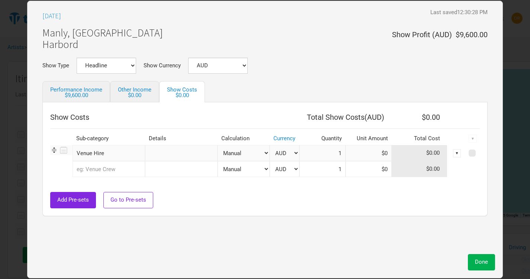
click at [243, 150] on select "Manual # of Tickets Sold % of Performance Income % of Show Income" at bounding box center [244, 153] width 52 height 16
click at [218, 145] on select "Manual # of Tickets Sold % of Performance Income % of Show Income" at bounding box center [244, 153] width 52 height 16
click at [238, 154] on select "Manual # of Tickets Sold % of Performance Income % of Show Income" at bounding box center [244, 153] width 52 height 16
select select "Show Tickets"
click at [218, 145] on select "Manual # of Tickets Sold % of Performance Income % of Show Income" at bounding box center [244, 153] width 52 height 16
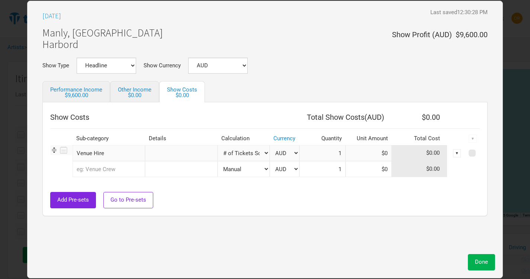
type input "240"
click at [369, 154] on input at bounding box center [369, 153] width 46 height 16
type input "$5.5"
click at [363, 167] on input at bounding box center [369, 169] width 46 height 16
type input "$0"
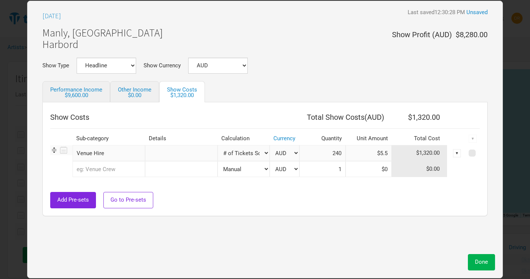
click at [116, 171] on input "text" at bounding box center [109, 169] width 73 height 16
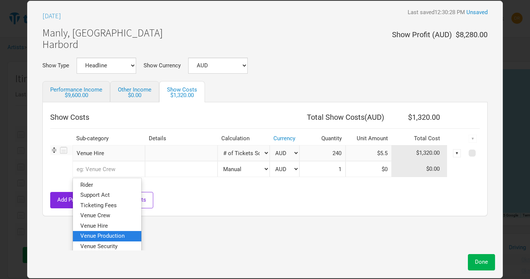
click at [93, 235] on span "Venue Production" at bounding box center [102, 236] width 44 height 7
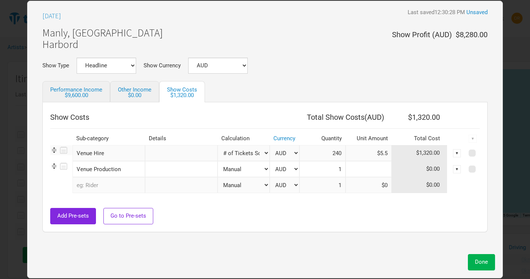
click at [371, 170] on input at bounding box center [369, 169] width 46 height 16
type input "$0"
type input "$125"
click at [353, 223] on div "Add Pre-sets Go to Pre-sets" at bounding box center [265, 216] width 430 height 16
click at [99, 186] on input "text" at bounding box center [109, 185] width 73 height 16
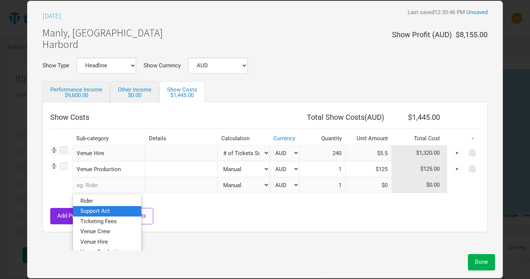
click at [105, 211] on span "Support Act" at bounding box center [94, 211] width 29 height 7
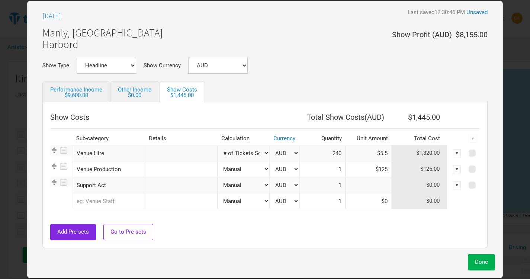
click at [366, 185] on input at bounding box center [369, 185] width 46 height 16
type input "$750"
click at [477, 265] on span "Done" at bounding box center [481, 262] width 13 height 7
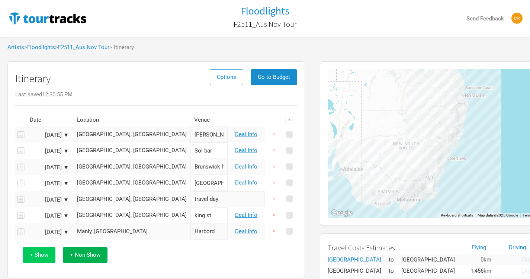
click at [41, 256] on span "+ Show" at bounding box center [39, 254] width 19 height 7
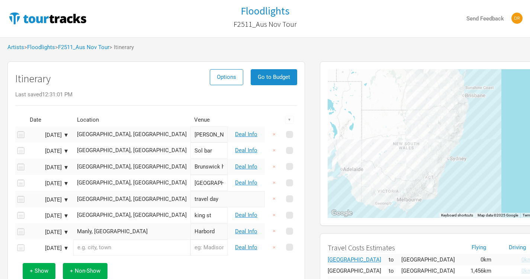
click at [112, 249] on input "text" at bounding box center [131, 248] width 117 height 16
type input "Thirroul [GEOGRAPHIC_DATA], [GEOGRAPHIC_DATA]"
click at [202, 247] on input "text" at bounding box center [208, 248] width 37 height 16
type input "F"
type input "Thirroul fest"
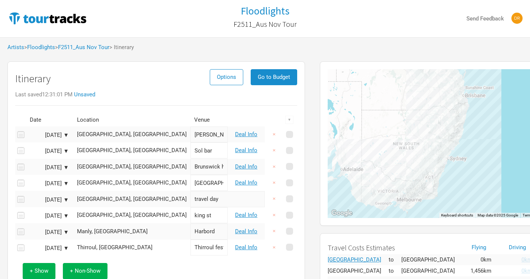
click at [263, 268] on div "+ Show + Non-Show" at bounding box center [156, 271] width 275 height 31
click at [247, 248] on link "Deal Info" at bounding box center [246, 247] width 22 height 7
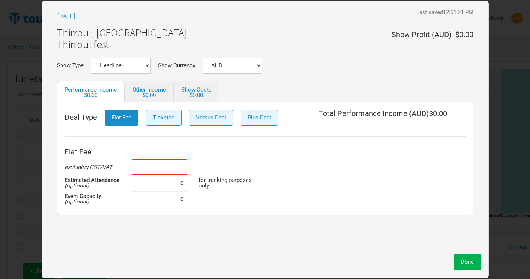
click at [157, 165] on input at bounding box center [160, 167] width 56 height 16
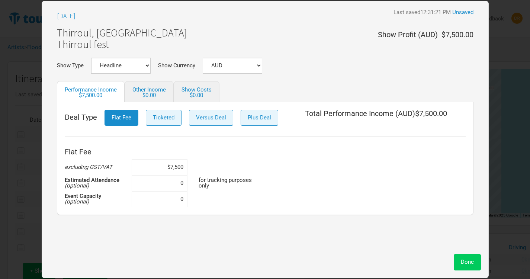
type input "$7,500"
click at [472, 267] on button "Done" at bounding box center [467, 262] width 27 height 16
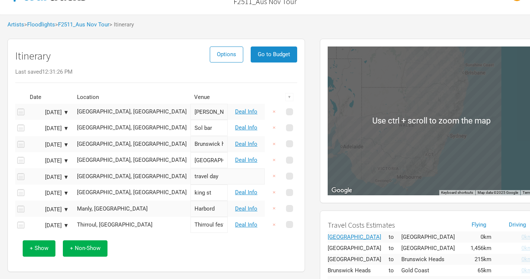
scroll to position [55, 9]
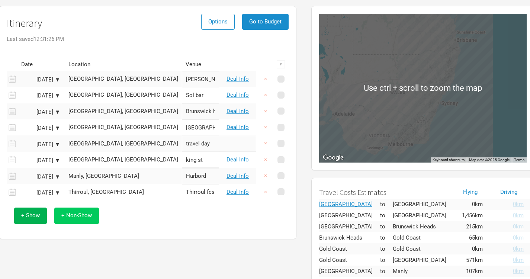
click at [71, 217] on span "+ Non-Show" at bounding box center [76, 215] width 31 height 7
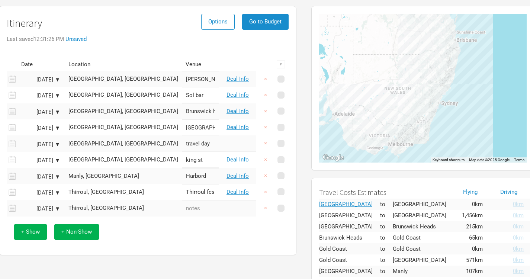
click at [182, 213] on input "text" at bounding box center [219, 208] width 74 height 16
type input "travel day"
click at [179, 238] on div "+ Show + Non-Show" at bounding box center [147, 232] width 275 height 31
click at [270, 27] on button "Go to Budget" at bounding box center [265, 22] width 47 height 16
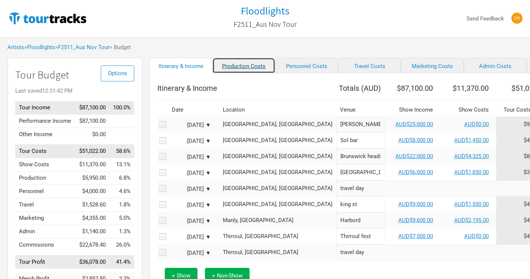
click at [235, 70] on link "Production Costs" at bounding box center [243, 66] width 63 height 16
select select "Shows"
select select "Show Days"
select select "Shows"
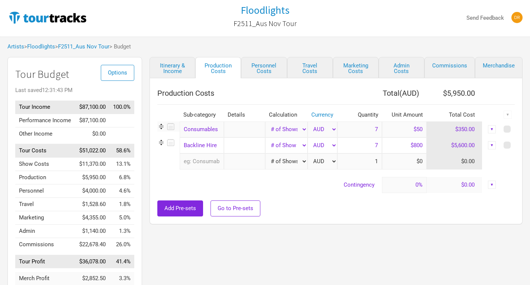
scroll to position [1, 0]
click at [256, 61] on link "Personnel Costs" at bounding box center [264, 67] width 46 height 21
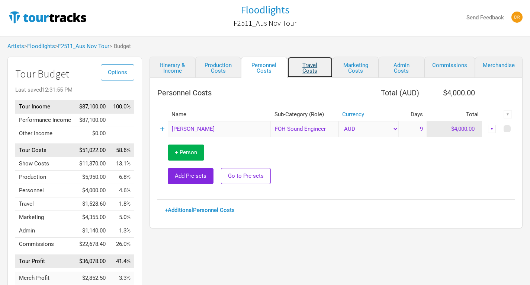
click at [309, 70] on link "Travel Costs" at bounding box center [310, 67] width 46 height 21
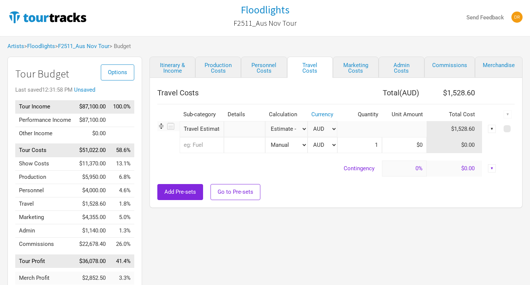
click at [289, 128] on select "Manual # of Shows # of Show Days # of Non-Show Days # of Days # of Tickets Sold…" at bounding box center [286, 129] width 42 height 16
select select "Manual"
click at [265, 121] on select "Manual # of Shows # of Show Days # of Non-Show Days # of Days # of Tickets Sold…" at bounding box center [286, 129] width 42 height 16
click at [211, 129] on input "Travel Estimate" at bounding box center [202, 129] width 44 height 16
type input "e"
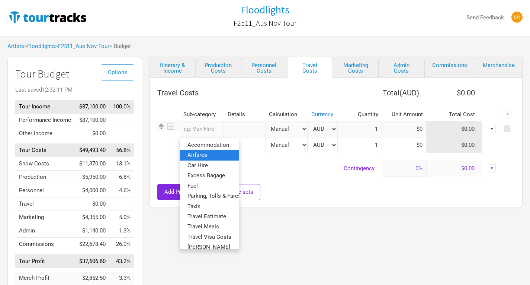
click at [203, 156] on span "Airfares" at bounding box center [197, 154] width 20 height 7
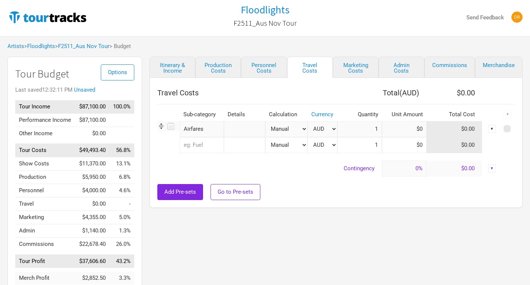
click at [322, 179] on div at bounding box center [336, 179] width 358 height 7
click at [179, 71] on link "Itinerary & Income" at bounding box center [173, 67] width 46 height 21
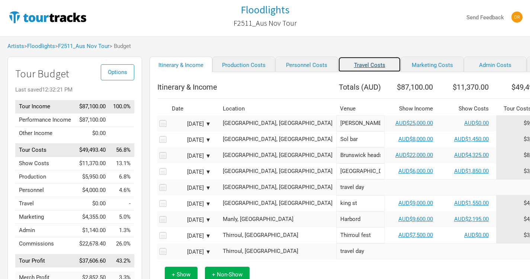
click at [357, 65] on link "Travel Costs" at bounding box center [369, 65] width 63 height 16
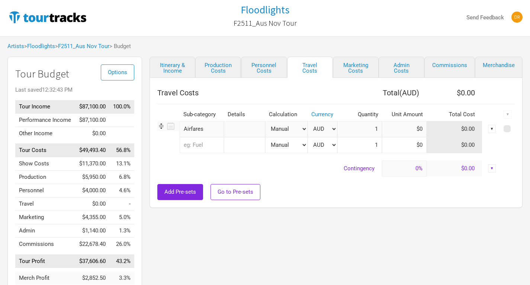
click at [360, 125] on input "1" at bounding box center [359, 129] width 45 height 16
drag, startPoint x: 360, startPoint y: 125, endPoint x: 400, endPoint y: 127, distance: 39.8
click at [400, 127] on tr "Airfares 1 selection Manual # of Shows # of Show Days # of Non-Show Days # of D…" at bounding box center [336, 129] width 358 height 16
drag, startPoint x: 401, startPoint y: 128, endPoint x: 438, endPoint y: 133, distance: 37.1
click at [438, 133] on tr "Airfares 1 selection Manual # of Shows # of Show Days # of Non-Show Days # of D…" at bounding box center [336, 129] width 358 height 16
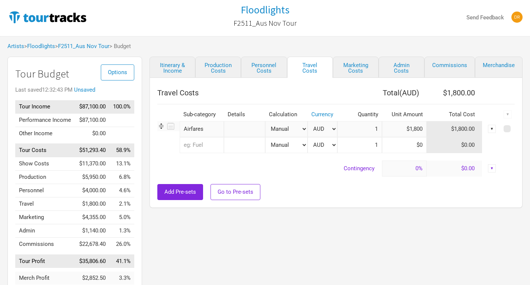
type input "$1,800"
drag, startPoint x: 350, startPoint y: 130, endPoint x: 391, endPoint y: 127, distance: 41.8
click at [391, 127] on tr "Airfares 1 selection Manual # of Shows # of Show Days # of Non-Show Days # of D…" at bounding box center [336, 129] width 358 height 16
type input "4"
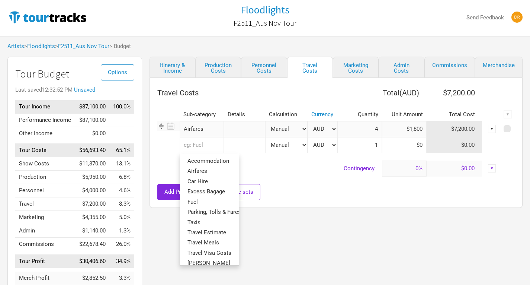
click at [210, 144] on input "text" at bounding box center [202, 145] width 44 height 16
click at [209, 160] on span "Accommodation" at bounding box center [208, 160] width 42 height 7
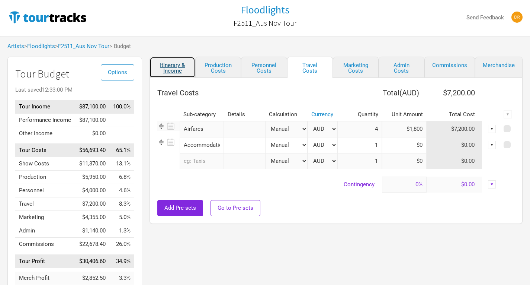
click at [170, 66] on link "Itinerary & Income" at bounding box center [173, 67] width 46 height 21
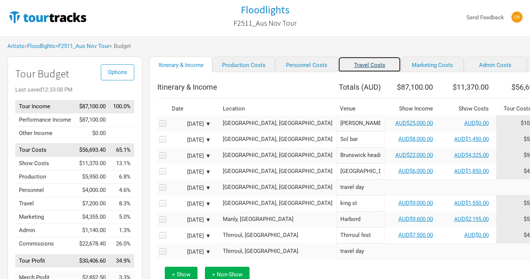
click at [343, 68] on link "Travel Costs" at bounding box center [369, 65] width 63 height 16
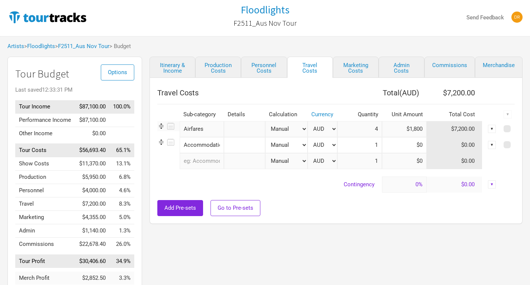
drag, startPoint x: 364, startPoint y: 145, endPoint x: 397, endPoint y: 142, distance: 33.6
click at [397, 142] on tr "Accommodation 1 selection Manual # of Shows # of Show Days # of Non-Show Days #…" at bounding box center [336, 145] width 358 height 16
click at [178, 66] on link "Itinerary & Income" at bounding box center [173, 67] width 46 height 21
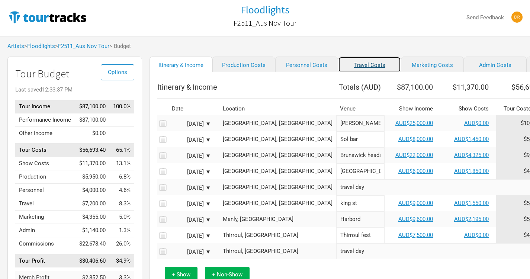
click at [353, 64] on link "Travel Costs" at bounding box center [369, 65] width 63 height 16
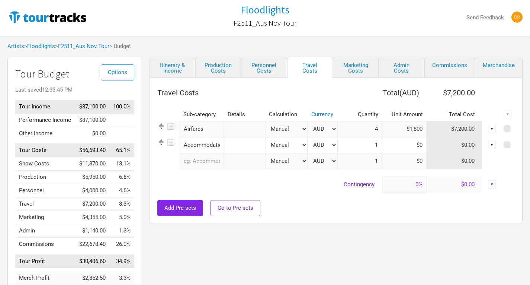
drag, startPoint x: 369, startPoint y: 147, endPoint x: 397, endPoint y: 144, distance: 28.4
click at [397, 144] on tr "Accommodation 1 selection Manual # of Shows # of Show Days # of Non-Show Days #…" at bounding box center [336, 145] width 358 height 16
type input "6"
click at [412, 146] on input at bounding box center [404, 145] width 45 height 16
type input "$900"
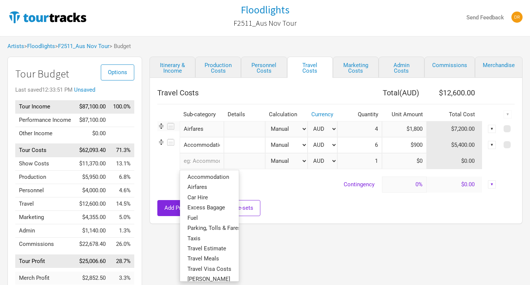
click at [189, 158] on input "text" at bounding box center [202, 161] width 44 height 16
click at [201, 198] on span "Car Hire" at bounding box center [197, 196] width 20 height 7
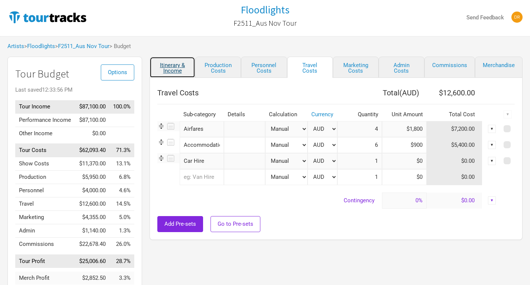
click at [175, 68] on link "Itinerary & Income" at bounding box center [173, 67] width 46 height 21
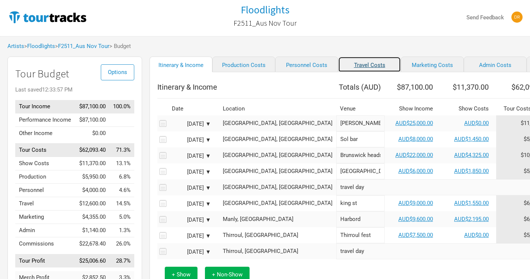
click at [362, 67] on link "Travel Costs" at bounding box center [369, 65] width 63 height 16
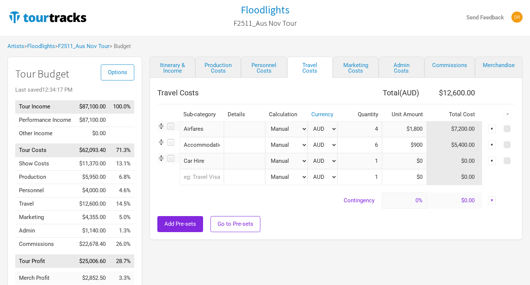
drag, startPoint x: 364, startPoint y: 164, endPoint x: 412, endPoint y: 163, distance: 48.4
click at [412, 163] on tr "Car Hire 1 selection Manual # of Shows # of Show Days # of Non-Show Days # of D…" at bounding box center [336, 161] width 358 height 16
type input "6"
type input "$300"
click at [206, 176] on input "text" at bounding box center [202, 177] width 44 height 16
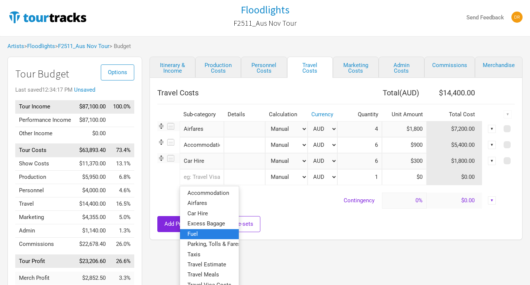
click at [209, 231] on link "Fuel" at bounding box center [209, 233] width 59 height 10
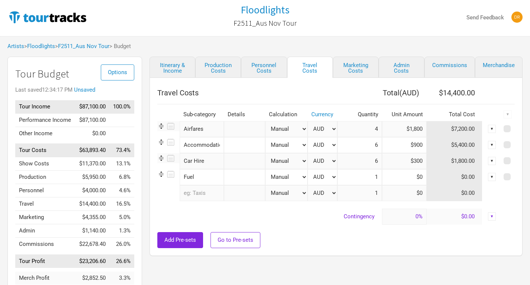
click at [282, 174] on select "Manual # of Shows # of Show Days # of Non-Show Days # of Days # of Tickets Sold…" at bounding box center [286, 177] width 42 height 16
select select "Shows"
click at [265, 169] on select "Manual # of Shows # of Show Days # of Non-Show Days # of Days # of Tickets Sold…" at bounding box center [286, 177] width 42 height 16
type input "7"
click at [391, 179] on input at bounding box center [404, 177] width 45 height 16
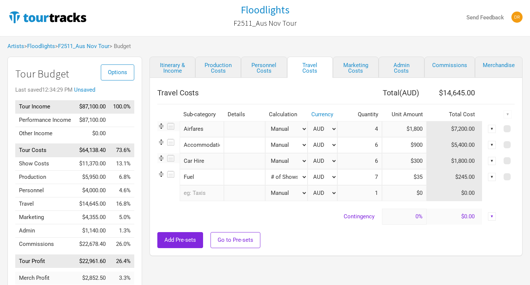
type input "$35"
click at [351, 254] on div "Travel Costs Total ( AUD ) $14,645.00 Sub-category Details Calculation Currency…" at bounding box center [336, 167] width 373 height 178
click at [393, 222] on input at bounding box center [404, 216] width 45 height 16
click at [389, 233] on div "Add Pre-sets Go to Pre-sets" at bounding box center [336, 240] width 358 height 16
drag, startPoint x: 395, startPoint y: 219, endPoint x: 451, endPoint y: 223, distance: 55.5
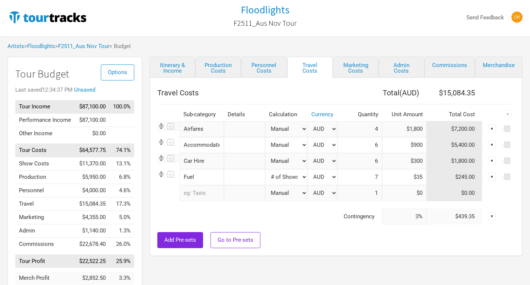
click at [451, 223] on tr "Contingency 3% $439.35 ▼" at bounding box center [336, 216] width 358 height 16
click at [356, 69] on link "Marketing Costs" at bounding box center [356, 67] width 46 height 21
type input "0%"
select select "% of Gross"
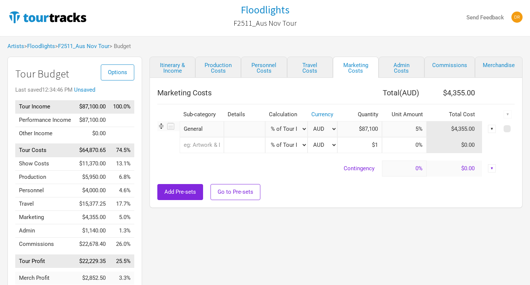
drag, startPoint x: 298, startPoint y: 129, endPoint x: 269, endPoint y: 165, distance: 45.3
click at [269, 165] on td "Contingency" at bounding box center [269, 168] width 225 height 16
click at [293, 129] on select "Manual # of Shows # of Show Days # of Non-Show Days # of Days # of Tickets Sold…" at bounding box center [286, 129] width 42 height 16
drag, startPoint x: 342, startPoint y: 252, endPoint x: 294, endPoint y: 199, distance: 72.2
click at [294, 199] on div "Add Pre-sets Go to Pre-sets" at bounding box center [336, 192] width 358 height 16
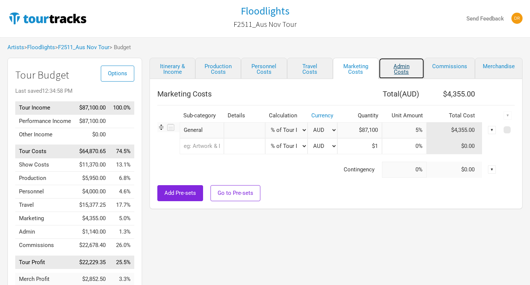
click at [405, 66] on link "Admin Costs" at bounding box center [402, 68] width 46 height 21
select select "Total Days"
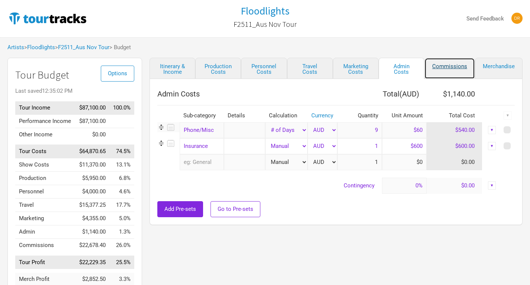
click at [458, 71] on link "Commissions" at bounding box center [449, 68] width 51 height 21
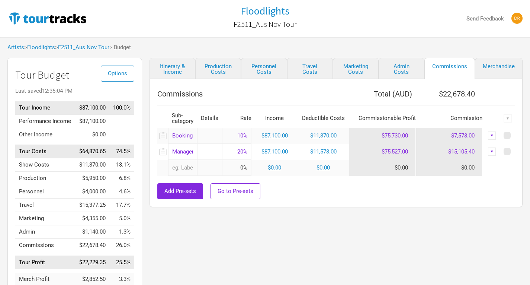
click at [239, 150] on input "20%" at bounding box center [236, 152] width 29 height 16
drag, startPoint x: 234, startPoint y: 151, endPoint x: 290, endPoint y: 155, distance: 56.7
drag, startPoint x: 290, startPoint y: 155, endPoint x: 236, endPoint y: 153, distance: 54.4
click at [236, 153] on input "20%" at bounding box center [236, 152] width 29 height 16
click at [322, 150] on link "$11,573.00" at bounding box center [323, 151] width 26 height 7
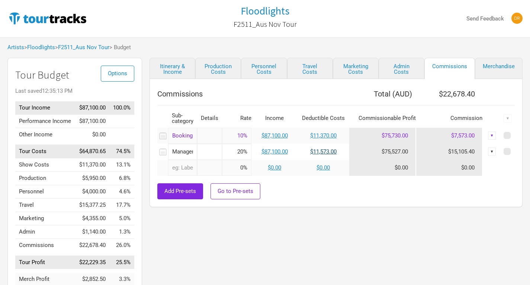
click at [323, 151] on link "$11,573.00" at bounding box center [323, 151] width 26 height 7
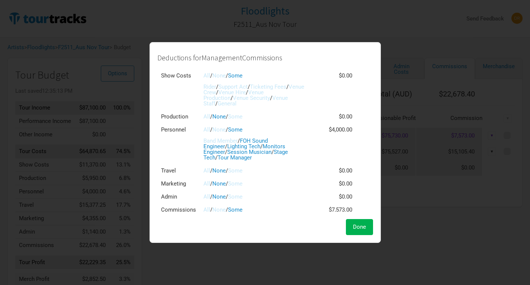
click at [203, 74] on link "All" at bounding box center [206, 75] width 7 height 7
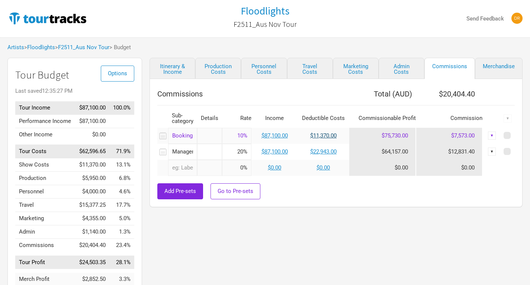
click at [321, 136] on link "$11,370.00" at bounding box center [323, 135] width 26 height 7
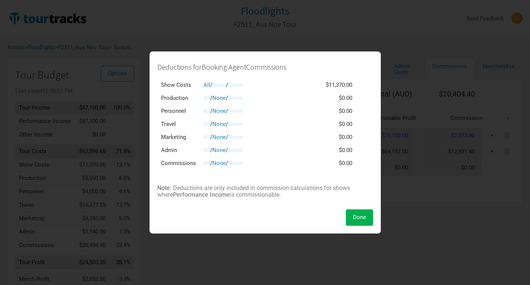
click at [221, 86] on link "None" at bounding box center [218, 84] width 13 height 7
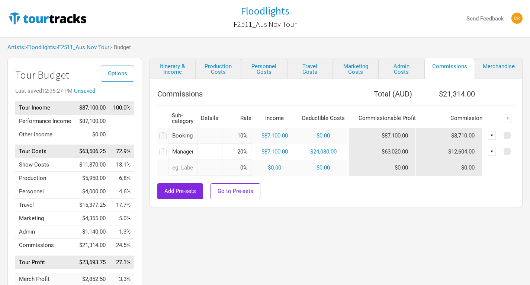
drag, startPoint x: 289, startPoint y: 258, endPoint x: 234, endPoint y: 247, distance: 55.8
click at [234, 247] on div "Itinerary & Income Production Costs Personnel Costs Travel Costs Marketing Cost…" at bounding box center [328, 186] width 373 height 256
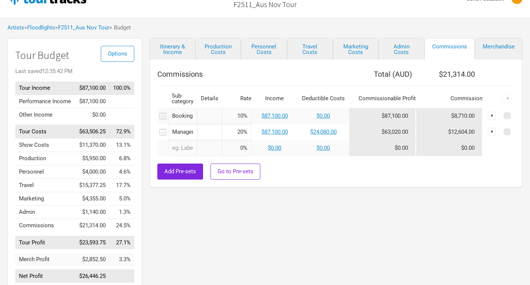
scroll to position [19, 0]
click at [509, 132] on span at bounding box center [507, 132] width 7 height 7
click at [515, 132] on input "checkbox" at bounding box center [517, 132] width 5 height 5
checkbox input "true"
click at [510, 102] on div "▼" at bounding box center [508, 99] width 8 height 8
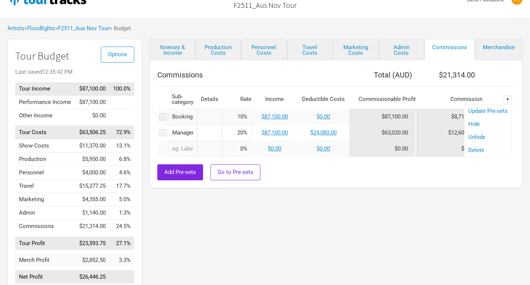
click at [478, 154] on div "Delete" at bounding box center [488, 150] width 47 height 13
click at [507, 98] on div "▼" at bounding box center [508, 99] width 8 height 8
click at [478, 148] on link "Delete" at bounding box center [487, 150] width 39 height 6
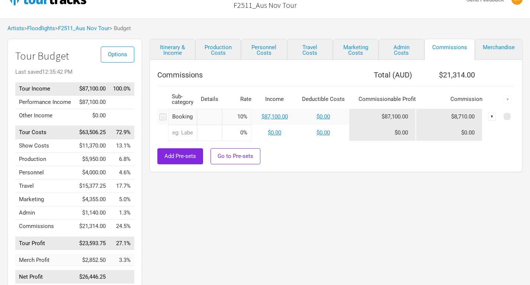
click at [385, 169] on div "Commissions Total ( AUD ) $21,314.00 Sub-category Details Rate Income Deductibl…" at bounding box center [336, 116] width 373 height 112
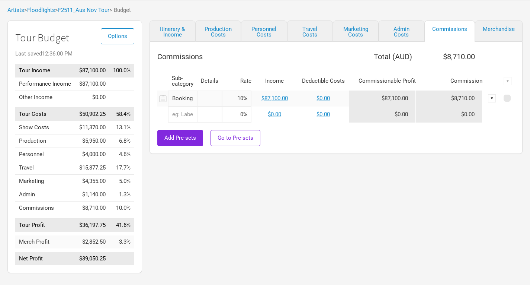
scroll to position [38, 0]
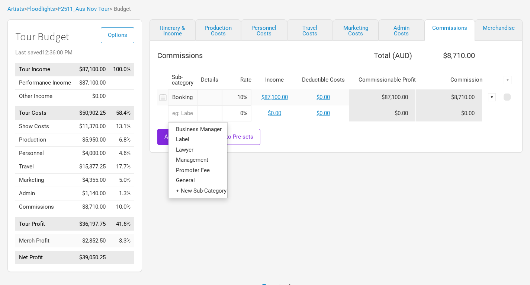
click at [177, 118] on input "text" at bounding box center [182, 113] width 29 height 16
click at [217, 161] on link "Management" at bounding box center [198, 160] width 59 height 10
type input "Management"
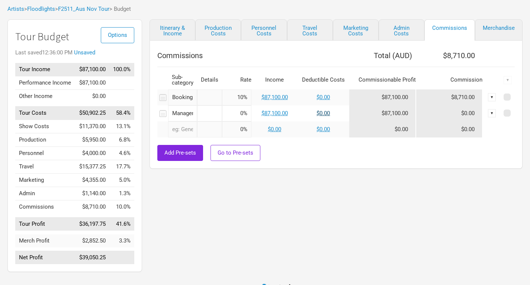
click at [323, 115] on link "$0.00" at bounding box center [323, 113] width 13 height 7
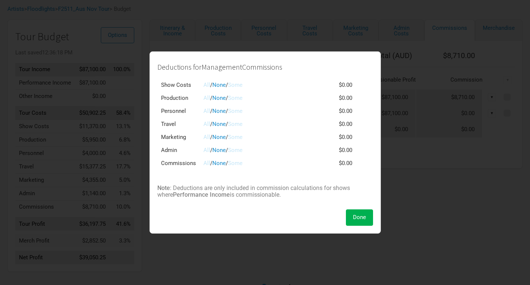
click at [205, 83] on link "All" at bounding box center [206, 84] width 7 height 7
click at [243, 98] on link "Some" at bounding box center [235, 97] width 15 height 7
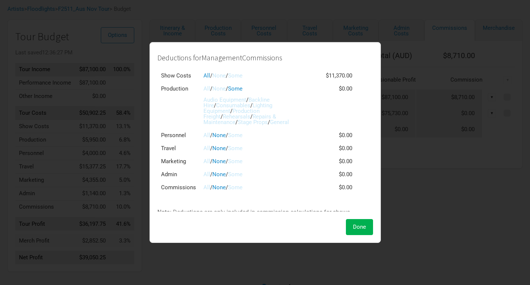
click at [205, 87] on link "All" at bounding box center [206, 88] width 7 height 7
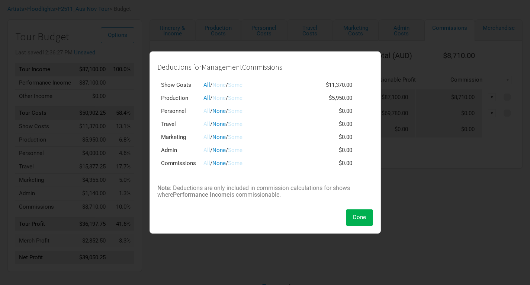
click at [221, 96] on link "None" at bounding box center [218, 97] width 13 height 7
click at [205, 125] on link "All" at bounding box center [206, 124] width 7 height 7
click at [236, 161] on link "Some" at bounding box center [235, 163] width 15 height 7
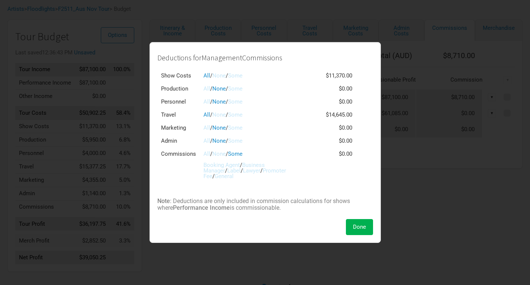
click at [230, 164] on link "Booking Agent" at bounding box center [221, 164] width 36 height 7
click at [358, 230] on button "Done" at bounding box center [359, 227] width 27 height 16
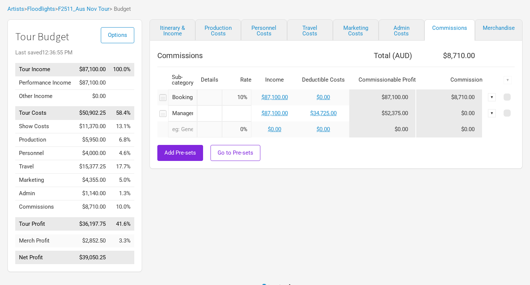
click at [233, 117] on input at bounding box center [236, 113] width 29 height 16
click at [325, 190] on div "Itinerary & Income Production Costs Personnel Costs Travel Costs Marketing Cost…" at bounding box center [328, 147] width 373 height 256
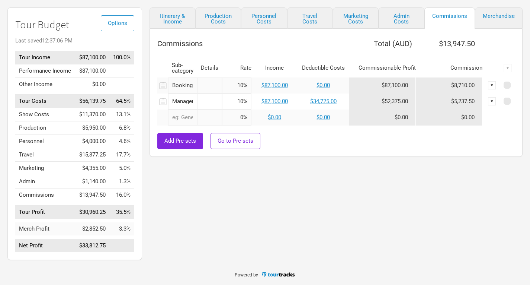
scroll to position [0, 0]
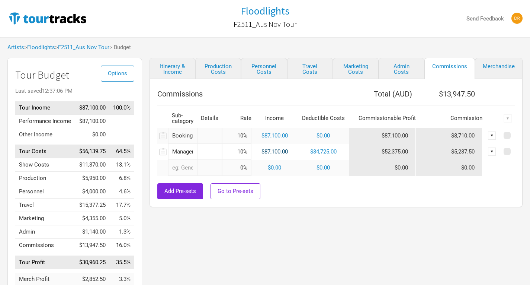
drag, startPoint x: 236, startPoint y: 152, endPoint x: 262, endPoint y: 149, distance: 25.8
click at [262, 149] on tr "Management 1 selection 10% $87,100.00 $34,725.00 $52,375.00 $5,237.50 ▼" at bounding box center [336, 152] width 358 height 16
drag, startPoint x: 233, startPoint y: 154, endPoint x: 265, endPoint y: 156, distance: 32.0
click at [265, 156] on tr "Management 1 selection 15% $87,100.00 $34,725.00 $52,375.00 $7,856.25 ▼" at bounding box center [336, 152] width 358 height 16
type input "12.5%"
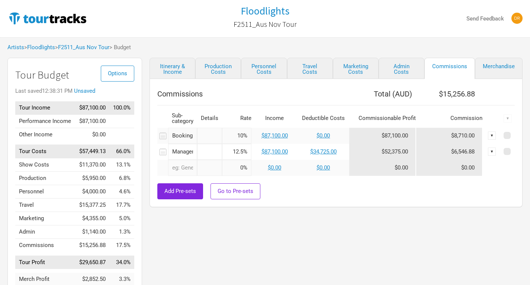
click at [303, 196] on div "Add Pre-sets Go to Pre-sets" at bounding box center [336, 191] width 358 height 16
click at [510, 154] on span at bounding box center [507, 151] width 7 height 7
click at [515, 154] on input "checkbox" at bounding box center [517, 151] width 5 height 5
checkbox input "true"
click at [508, 117] on div "▼" at bounding box center [508, 118] width 8 height 8
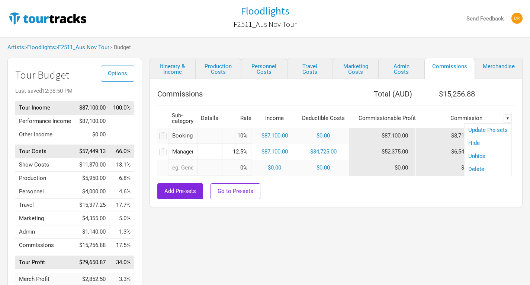
click at [484, 172] on div "Delete" at bounding box center [488, 169] width 47 height 13
click at [507, 120] on div "▼" at bounding box center [508, 118] width 8 height 8
click at [475, 170] on link "Delete" at bounding box center [487, 169] width 39 height 6
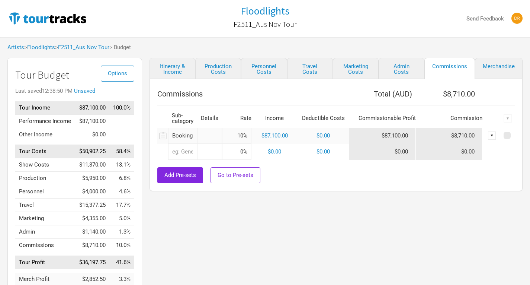
click at [406, 182] on div "Add Pre-sets Go to Pre-sets" at bounding box center [336, 175] width 358 height 16
click at [491, 64] on link "Merchandise" at bounding box center [499, 68] width 48 height 21
select select "Shows"
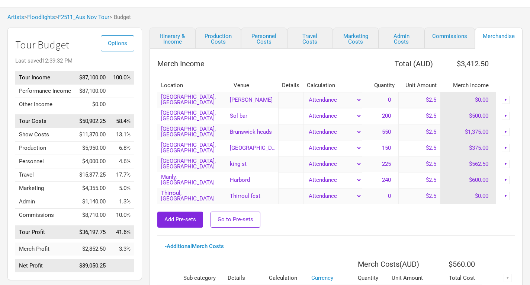
scroll to position [125, 0]
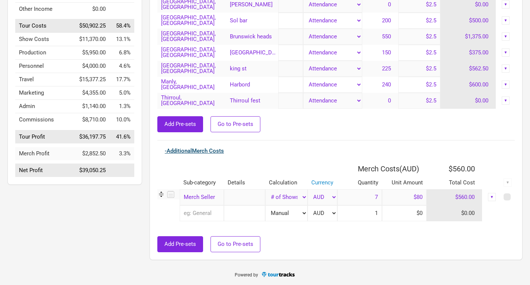
click at [193, 150] on link "- Additional Merch Costs" at bounding box center [194, 150] width 59 height 7
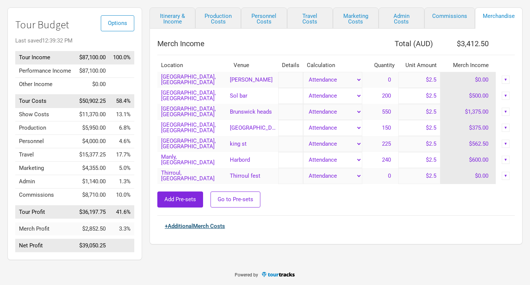
scroll to position [56, 0]
click at [216, 222] on link "+ Additional Merch Costs" at bounding box center [195, 225] width 60 height 7
select select "Shows"
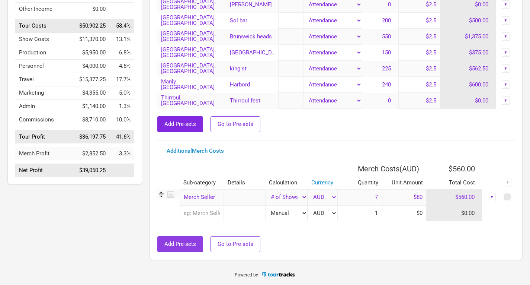
click at [192, 246] on span "Add Pre-sets" at bounding box center [180, 243] width 32 height 7
select select "Shows"
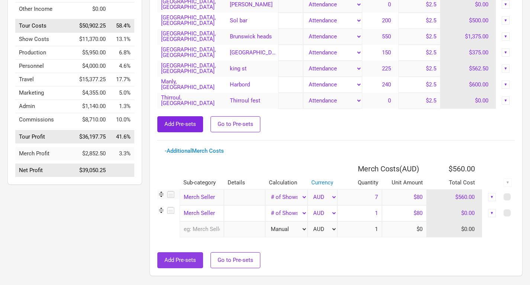
type input "7"
click at [507, 199] on span at bounding box center [507, 196] width 7 height 7
click at [515, 199] on input "checkbox" at bounding box center [517, 197] width 5 height 5
checkbox input "true"
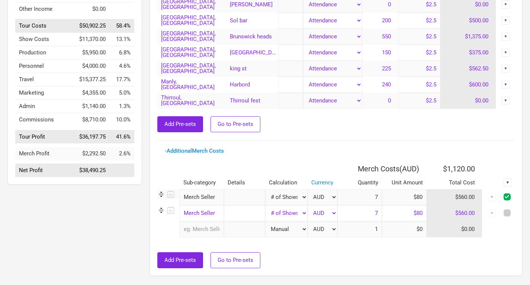
click at [507, 211] on span at bounding box center [507, 212] width 7 height 7
click at [515, 211] on input "checkbox" at bounding box center [517, 213] width 5 height 5
checkbox input "true"
click at [509, 181] on div "▼" at bounding box center [508, 182] width 8 height 8
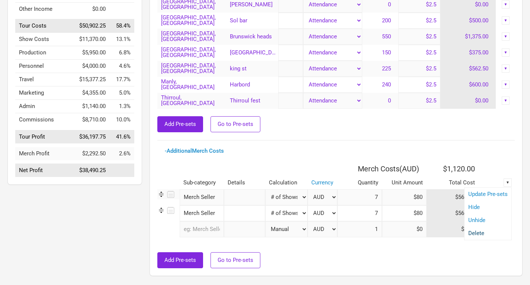
click at [476, 231] on link "Delete" at bounding box center [487, 233] width 39 height 6
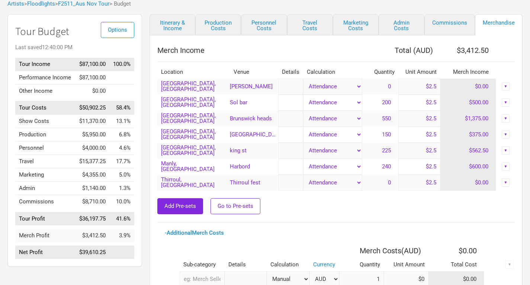
scroll to position [43, 0]
click at [428, 230] on div "- Additional Merch Costs" at bounding box center [336, 233] width 343 height 6
click at [506, 92] on td "▼" at bounding box center [505, 87] width 19 height 16
click at [507, 89] on div "▼" at bounding box center [506, 87] width 8 height 8
click at [444, 208] on div "Add Pre-sets Go to Pre-sets" at bounding box center [336, 206] width 358 height 16
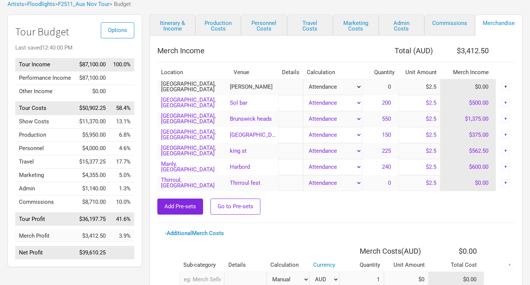
click at [432, 81] on input "$2.5" at bounding box center [419, 87] width 42 height 16
drag, startPoint x: 425, startPoint y: 85, endPoint x: 489, endPoint y: 109, distance: 68.8
click at [489, 109] on tbody "[GEOGRAPHIC_DATA], [GEOGRAPHIC_DATA] [PERSON_NAME] Attendance Manual % of Perfo…" at bounding box center [336, 135] width 358 height 112
type input "$0"
drag, startPoint x: 422, startPoint y: 107, endPoint x: 467, endPoint y: 98, distance: 45.5
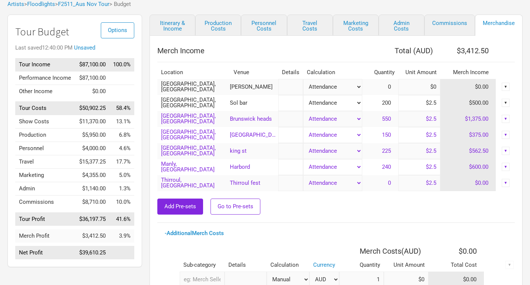
click at [467, 98] on tr "[GEOGRAPHIC_DATA], [GEOGRAPHIC_DATA] Sol bar Attendance Manual % of Performance…" at bounding box center [336, 103] width 358 height 16
type input "$0"
drag, startPoint x: 404, startPoint y: 118, endPoint x: 491, endPoint y: 125, distance: 86.6
click at [491, 125] on tr "[GEOGRAPHIC_DATA], [GEOGRAPHIC_DATA] [GEOGRAPHIC_DATA] heads Attendance Manual …" at bounding box center [336, 119] width 358 height 16
type input "$0"
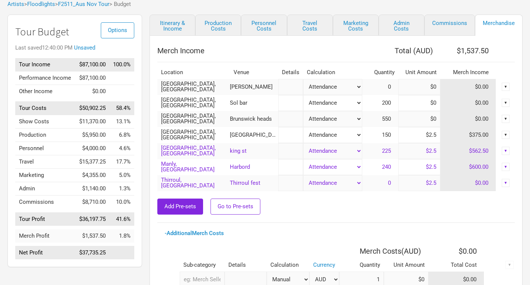
drag, startPoint x: 415, startPoint y: 132, endPoint x: 471, endPoint y: 139, distance: 56.9
click at [471, 139] on tr "[GEOGRAPHIC_DATA], [GEOGRAPHIC_DATA] [GEOGRAPHIC_DATA] Attendance Manual % of P…" at bounding box center [336, 135] width 358 height 16
type input "$0"
drag, startPoint x: 422, startPoint y: 150, endPoint x: 449, endPoint y: 160, distance: 29.1
click at [449, 160] on tbody "[GEOGRAPHIC_DATA], [GEOGRAPHIC_DATA] [PERSON_NAME] Attendance Manual % of Perfo…" at bounding box center [336, 135] width 358 height 112
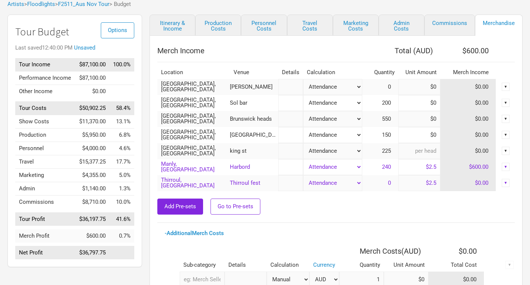
type input "$0"
drag, startPoint x: 419, startPoint y: 169, endPoint x: 461, endPoint y: 178, distance: 43.3
click at [461, 178] on tbody "[GEOGRAPHIC_DATA], [GEOGRAPHIC_DATA] [PERSON_NAME] Attendance Manual % of Perfo…" at bounding box center [336, 135] width 358 height 112
type input "$0"
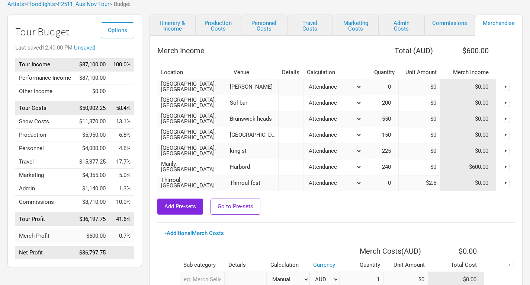
drag, startPoint x: 421, startPoint y: 184, endPoint x: 451, endPoint y: 191, distance: 30.6
click at [451, 191] on div "Merch Income Total ( AUD ) $600.00 Location Venue Details Calculation Quantity …" at bounding box center [336, 128] width 358 height 171
type input "$0"
click at [444, 197] on div at bounding box center [336, 194] width 358 height 7
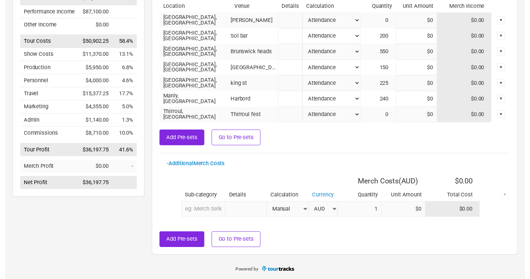
scroll to position [0, 0]
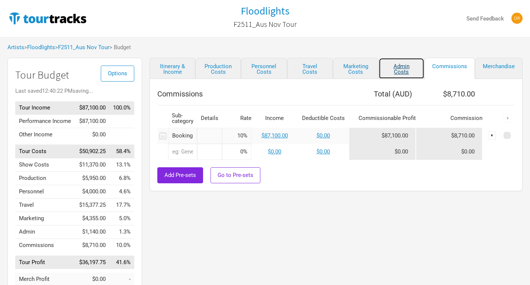
click at [406, 61] on link "Admin Costs" at bounding box center [402, 68] width 46 height 21
select select "Total Days"
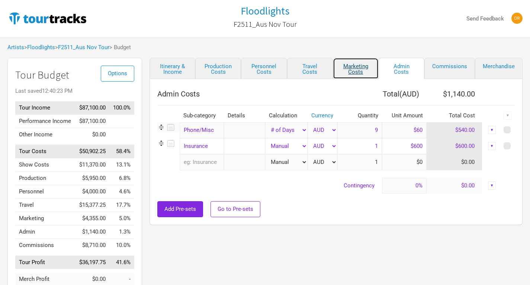
click at [358, 65] on link "Marketing Costs" at bounding box center [356, 68] width 46 height 21
select select "% of Gross"
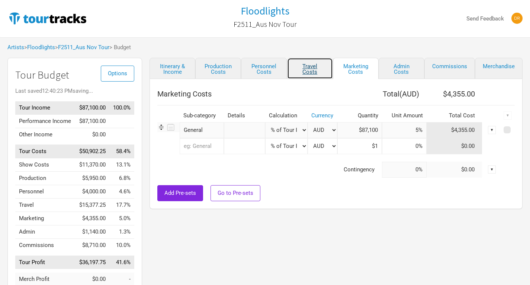
click at [320, 67] on link "Travel Costs" at bounding box center [310, 68] width 46 height 21
type input "5%"
select select "Shows"
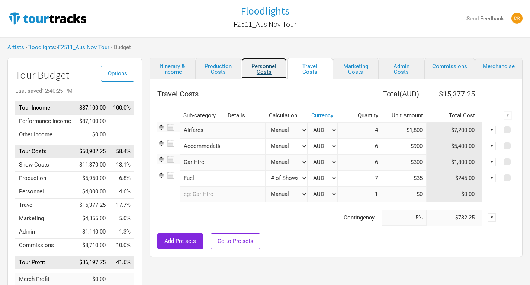
click at [266, 68] on link "Personnel Costs" at bounding box center [264, 68] width 46 height 21
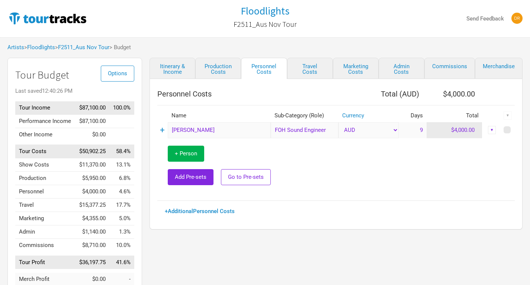
click at [218, 70] on link "Production Costs" at bounding box center [218, 68] width 46 height 21
select select "Shows"
select select "Show Days"
select select "Shows"
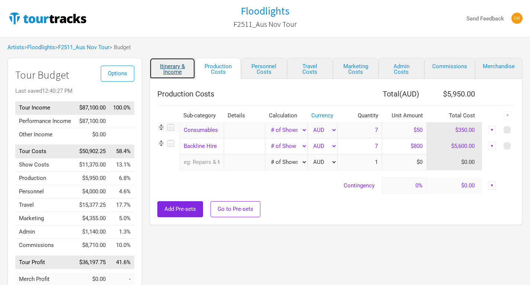
click at [181, 69] on link "Itinerary & Income" at bounding box center [173, 68] width 46 height 21
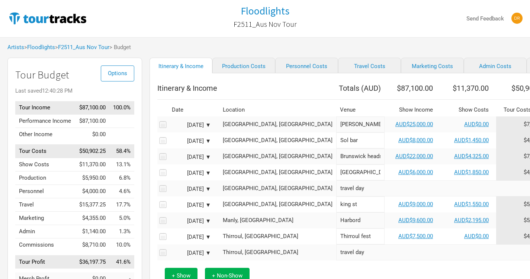
scroll to position [61, 0]
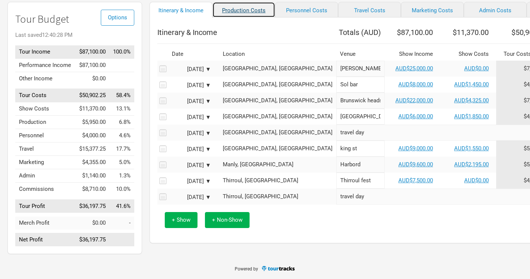
click at [230, 6] on link "Production Costs" at bounding box center [243, 10] width 63 height 16
select select "Shows"
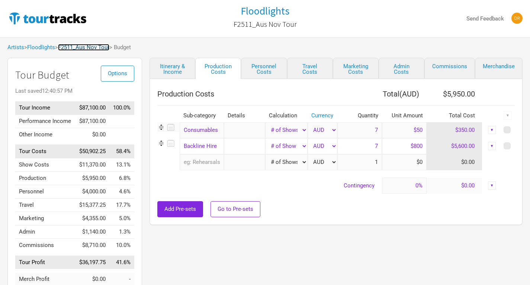
click at [106, 48] on link "F2511_Aus Nov Tour" at bounding box center [83, 47] width 51 height 7
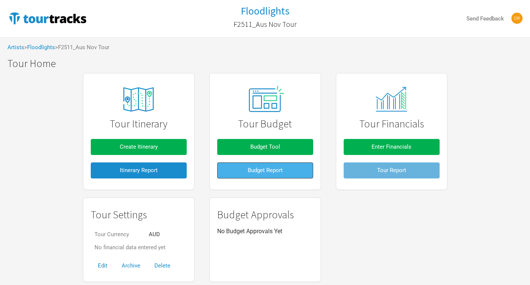
click at [256, 171] on span "Budget Report" at bounding box center [265, 170] width 35 height 7
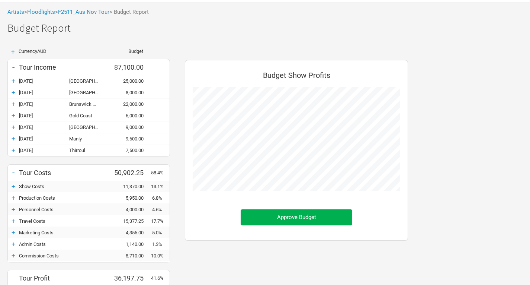
scroll to position [36, 0]
click at [15, 82] on div "+" at bounding box center [13, 80] width 11 height 7
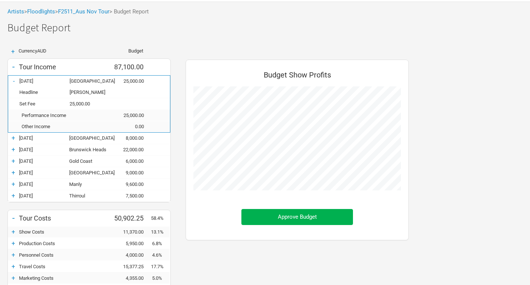
scroll to position [333, 238]
click at [15, 79] on div "-" at bounding box center [13, 80] width 11 height 7
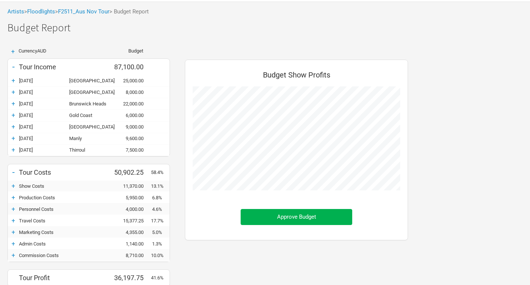
click at [13, 93] on div "+" at bounding box center [13, 91] width 11 height 7
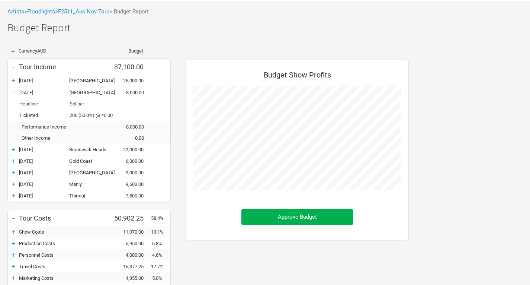
click at [14, 80] on div "+" at bounding box center [13, 80] width 11 height 7
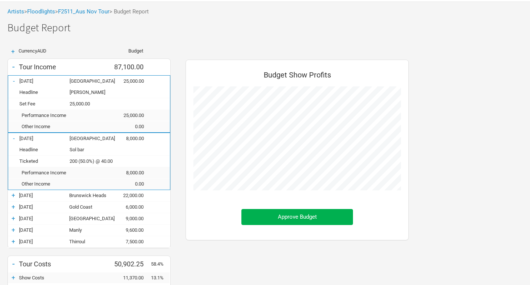
scroll to position [371640, 371781]
click at [14, 67] on div "-" at bounding box center [13, 66] width 11 height 10
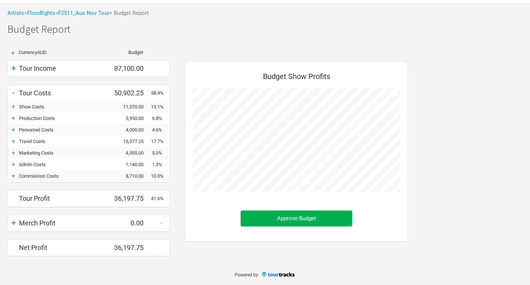
scroll to position [371813, 371781]
click at [15, 65] on div "+" at bounding box center [13, 68] width 11 height 10
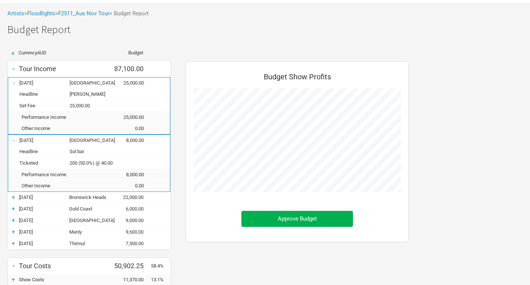
click at [14, 53] on div "+" at bounding box center [12, 53] width 11 height 6
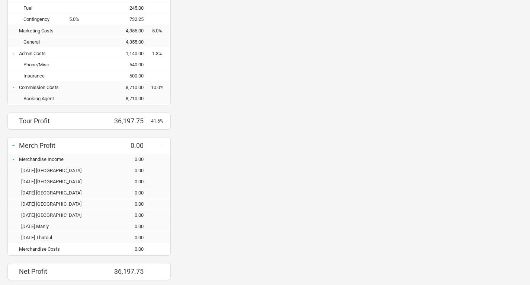
scroll to position [859, 0]
click at [10, 144] on div "-" at bounding box center [13, 144] width 11 height 10
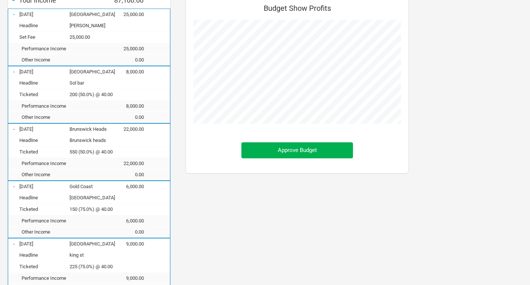
scroll to position [0, 0]
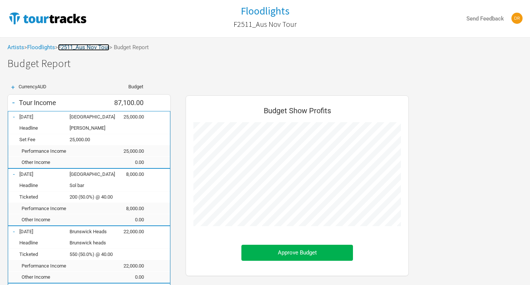
click at [105, 47] on link "F2511_Aus Nov Tour" at bounding box center [83, 47] width 51 height 7
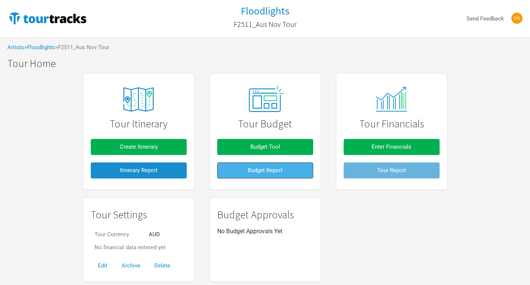
click at [263, 176] on button "Budget Report" at bounding box center [265, 170] width 96 height 16
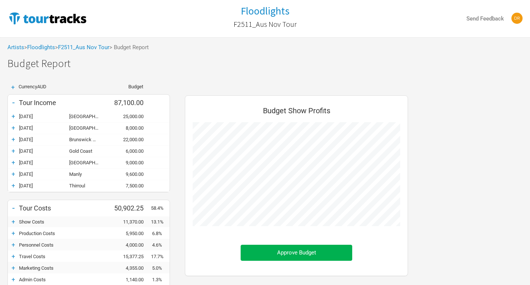
scroll to position [287, 238]
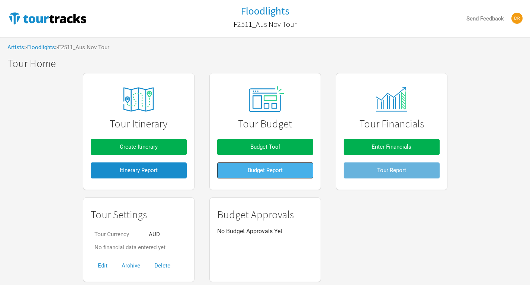
click at [290, 173] on button "Budget Report" at bounding box center [265, 170] width 96 height 16
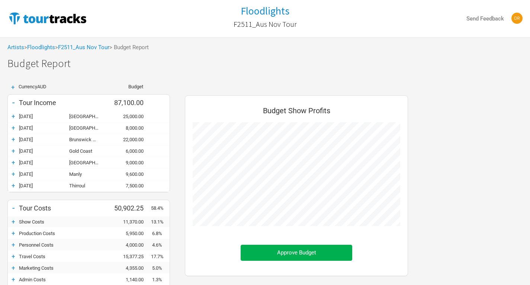
scroll to position [287, 238]
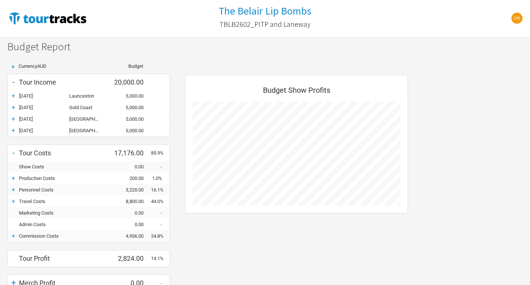
scroll to position [252, 238]
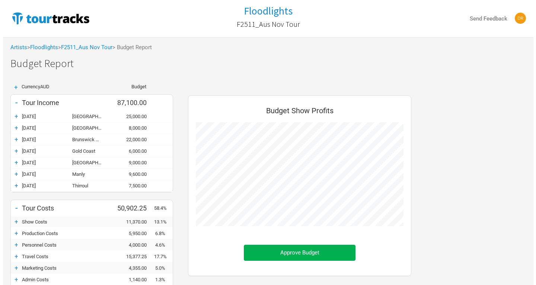
scroll to position [287, 238]
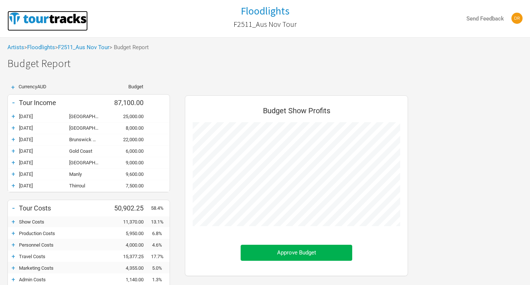
click at [43, 22] on img at bounding box center [47, 18] width 80 height 15
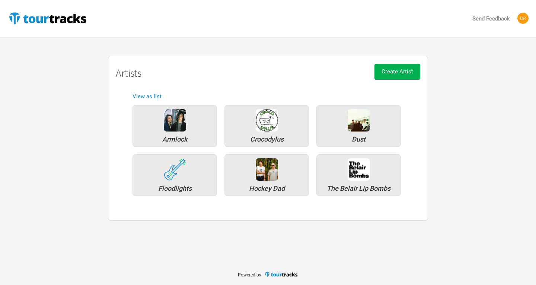
click at [524, 20] on img at bounding box center [522, 18] width 11 height 11
click at [514, 53] on link "Sign Out" at bounding box center [510, 52] width 28 height 13
